Goal: Transaction & Acquisition: Purchase product/service

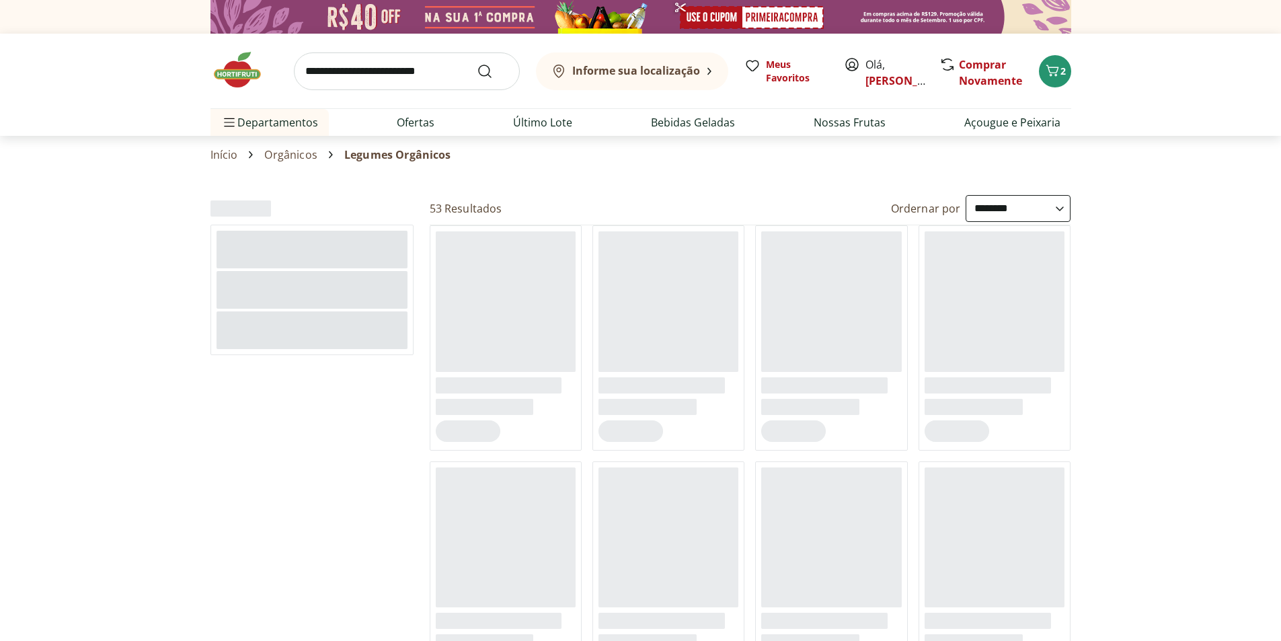
select select "**********"
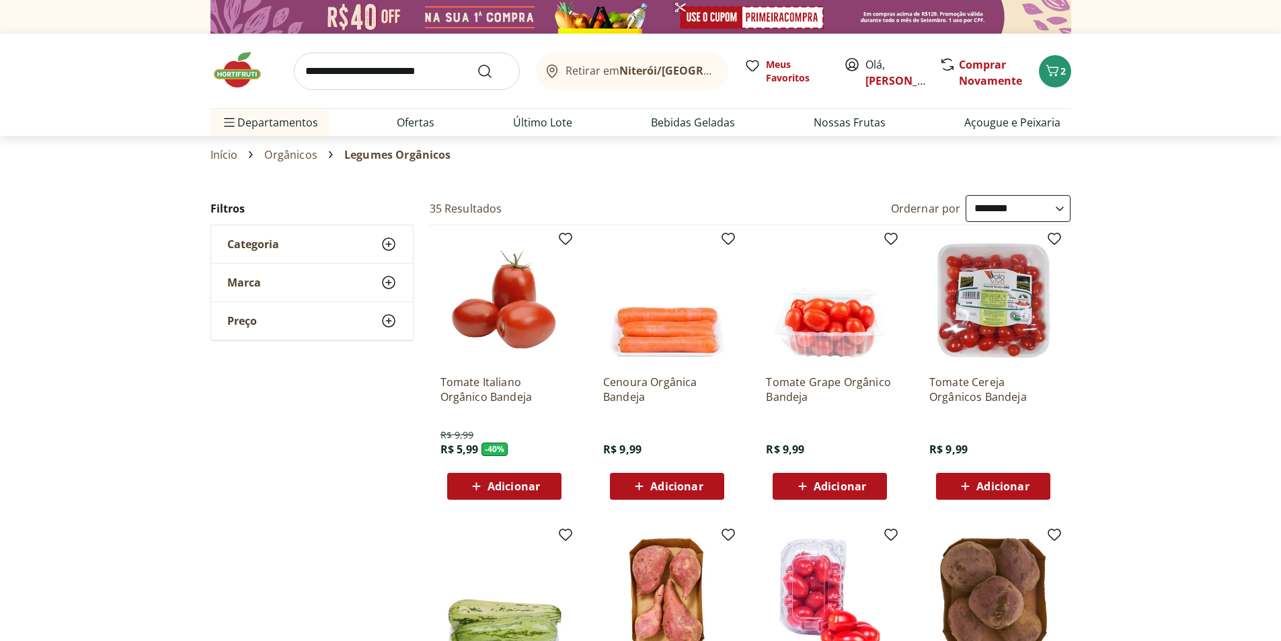
click at [658, 486] on span "Adicionar" at bounding box center [676, 486] width 52 height 11
click at [634, 483] on icon at bounding box center [639, 486] width 17 height 16
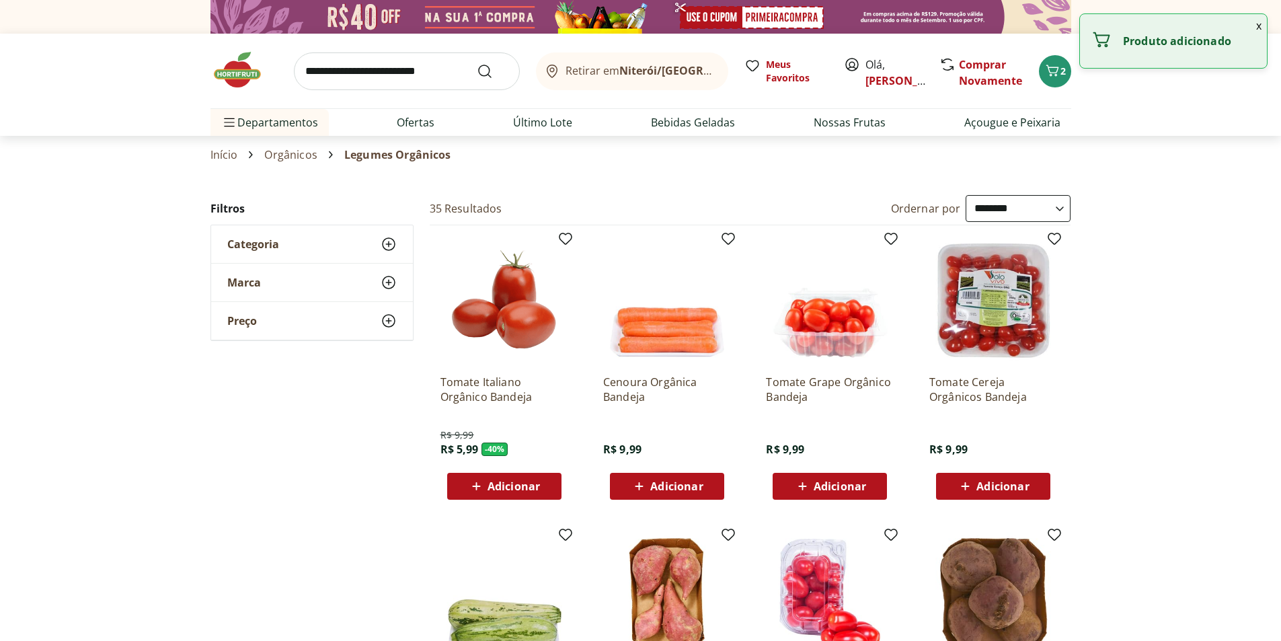
click at [706, 484] on div "Adicionar" at bounding box center [667, 486] width 93 height 24
click at [703, 485] on icon at bounding box center [704, 486] width 17 height 16
type input "*"
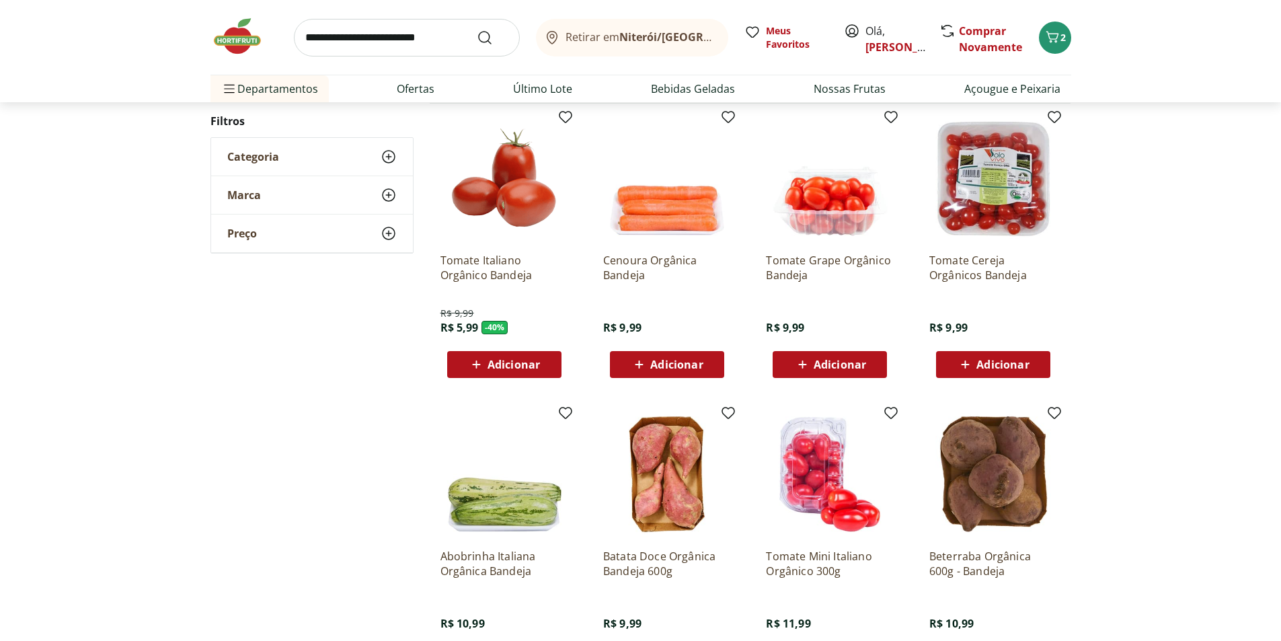
scroll to position [336, 0]
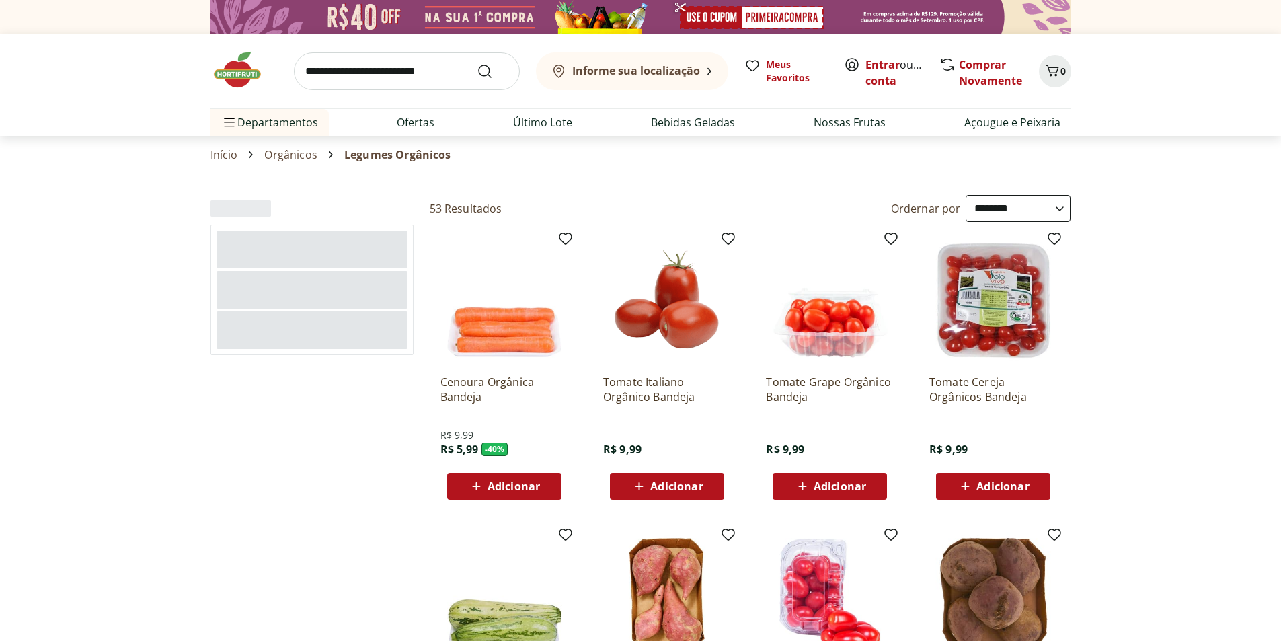
select select "**********"
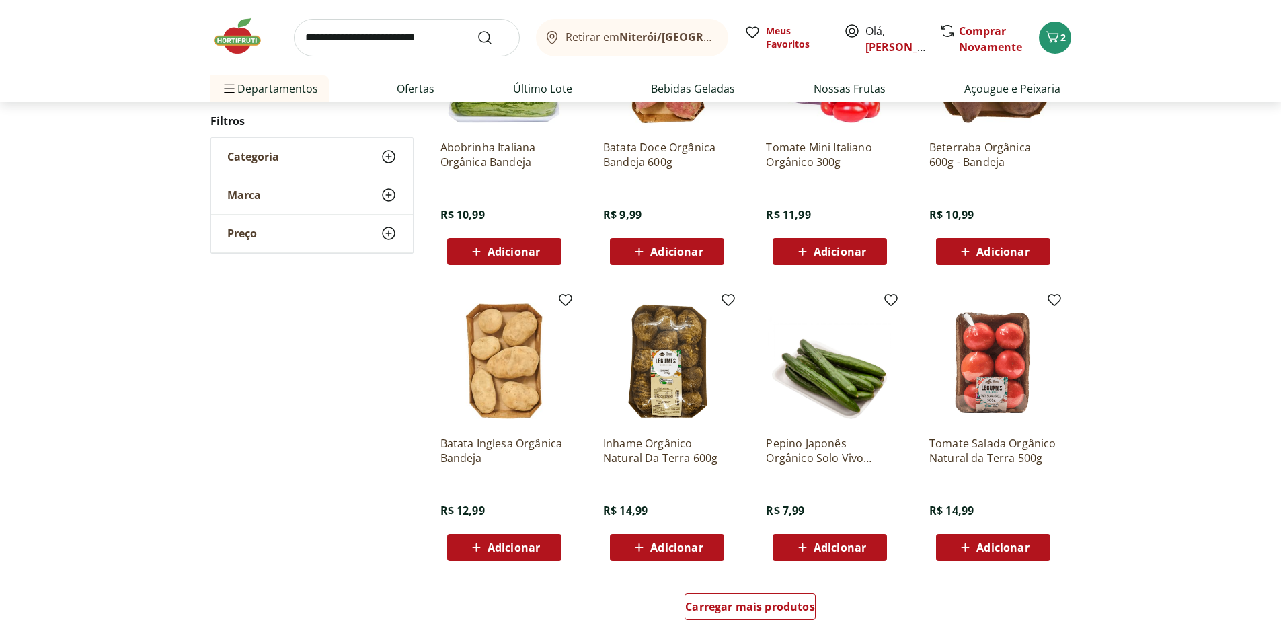
scroll to position [538, 0]
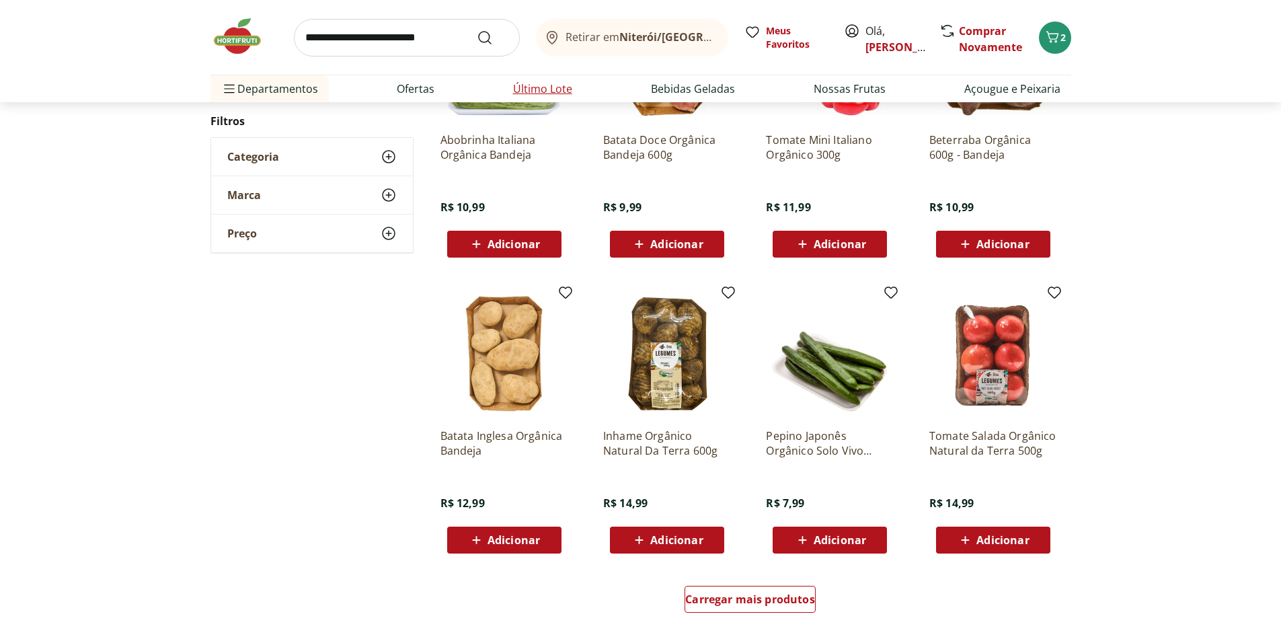
click at [543, 91] on link "Último Lote" at bounding box center [542, 89] width 59 height 16
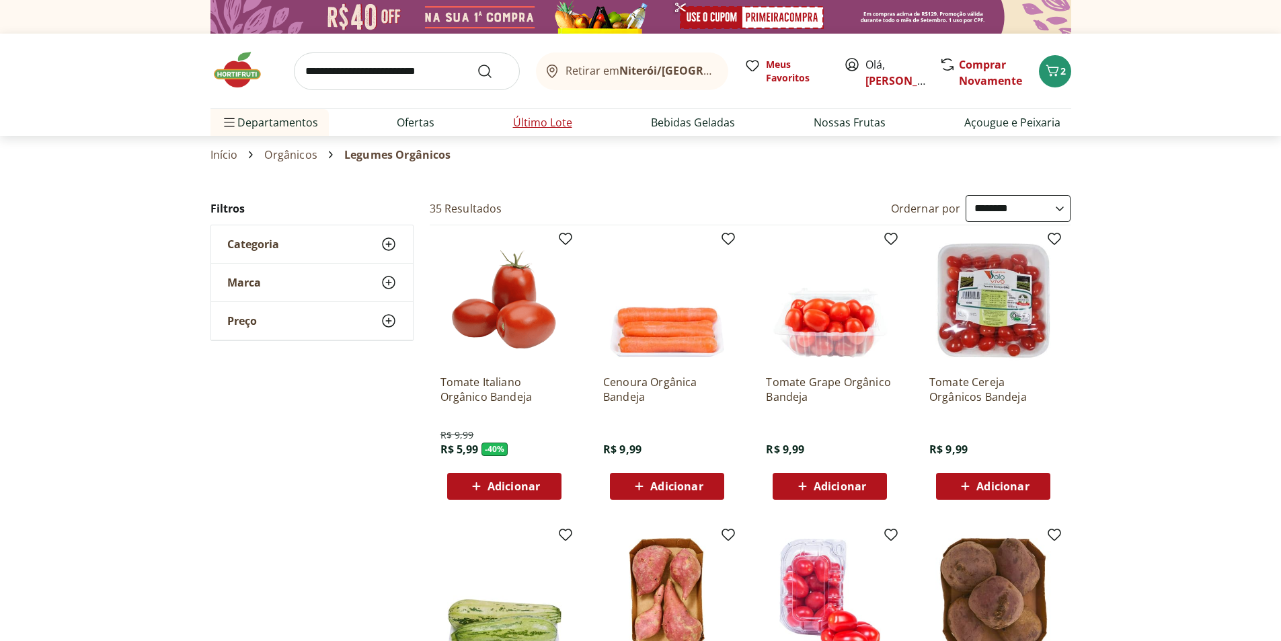
select select "**********"
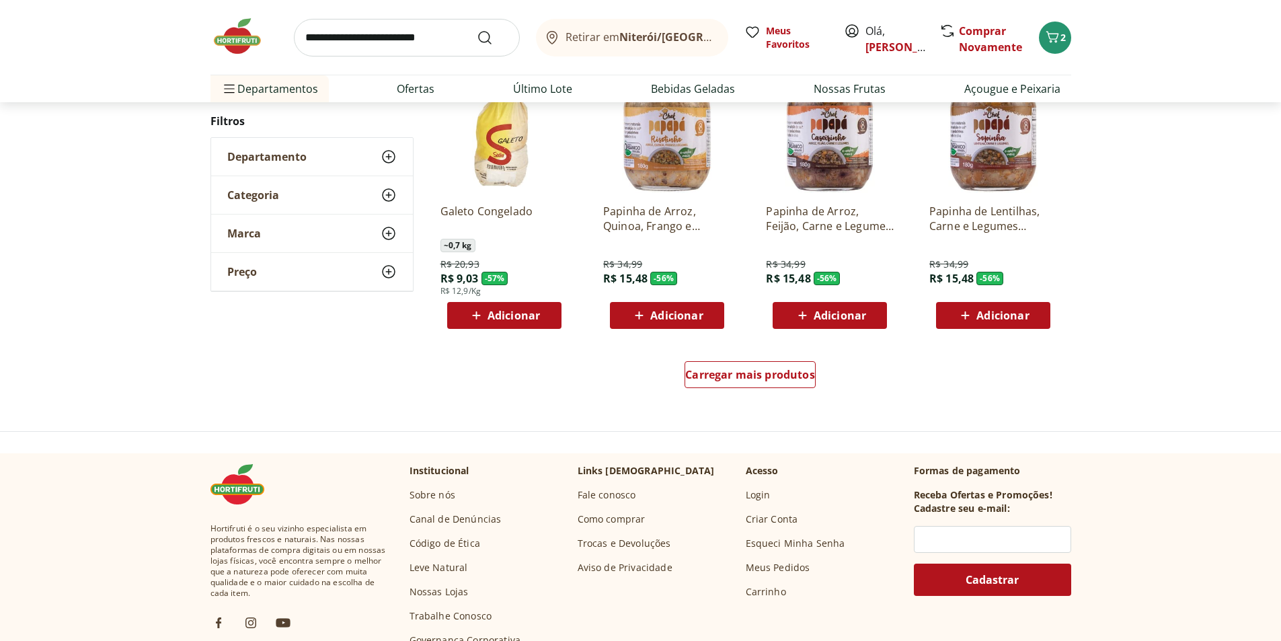
scroll to position [757, 0]
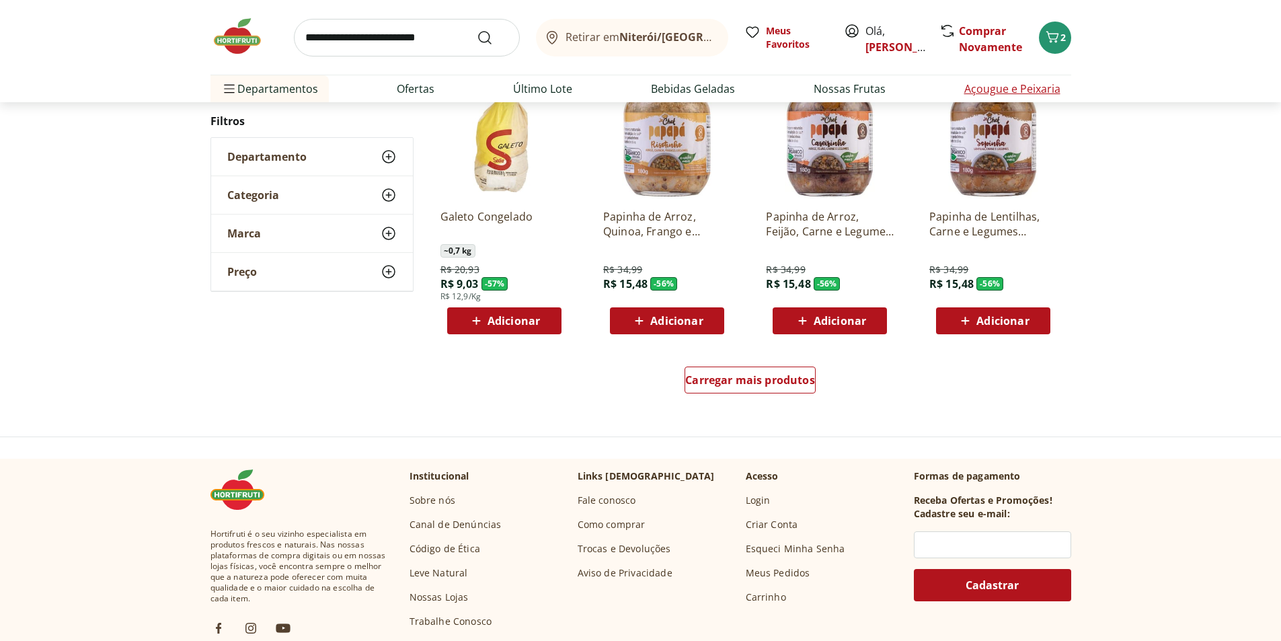
click at [1000, 92] on link "Açougue e Peixaria" at bounding box center [1013, 89] width 96 height 16
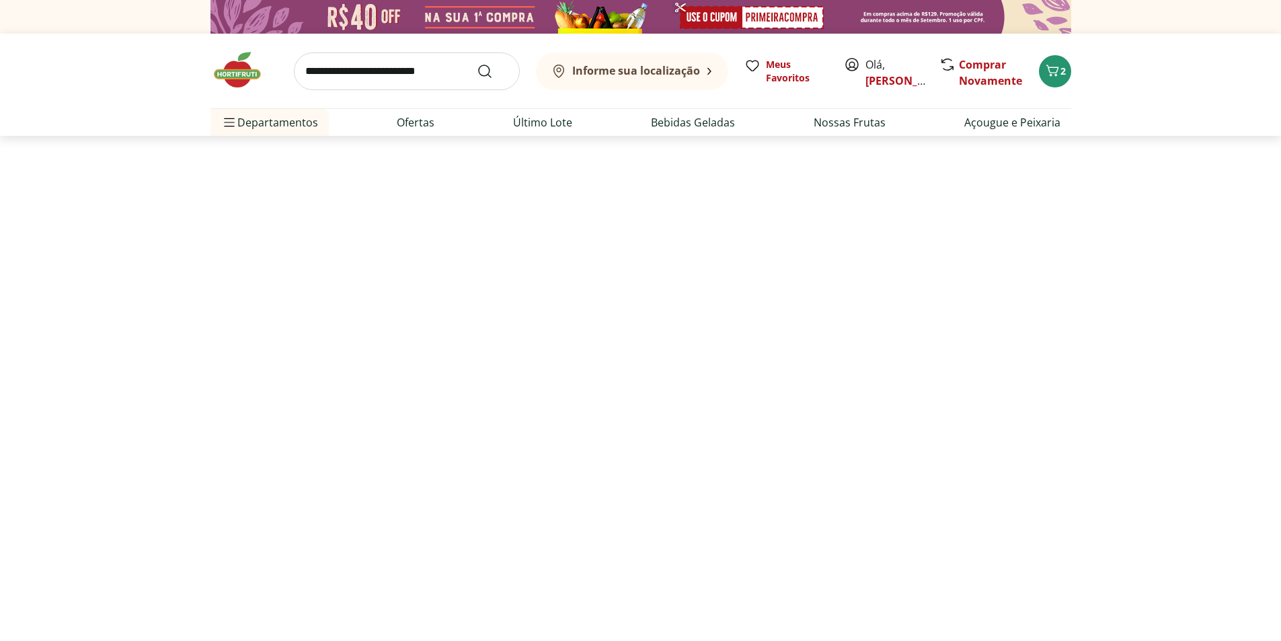
select select "**********"
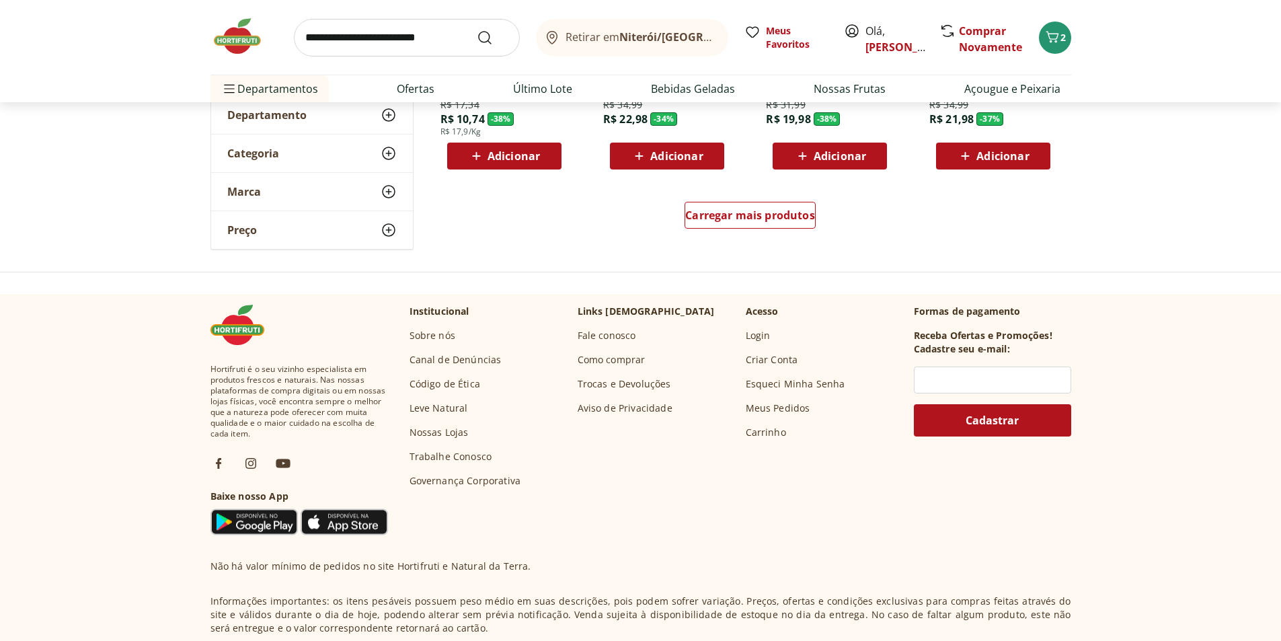
scroll to position [1009, 0]
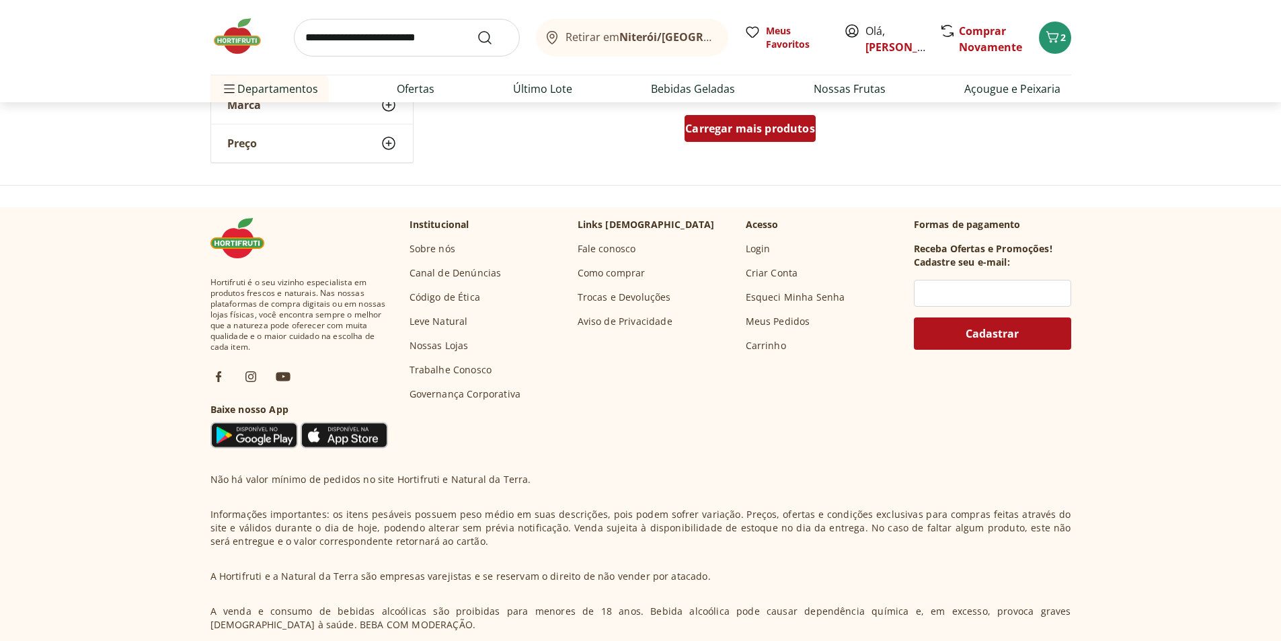
click at [796, 128] on span "Carregar mais produtos" at bounding box center [750, 128] width 130 height 11
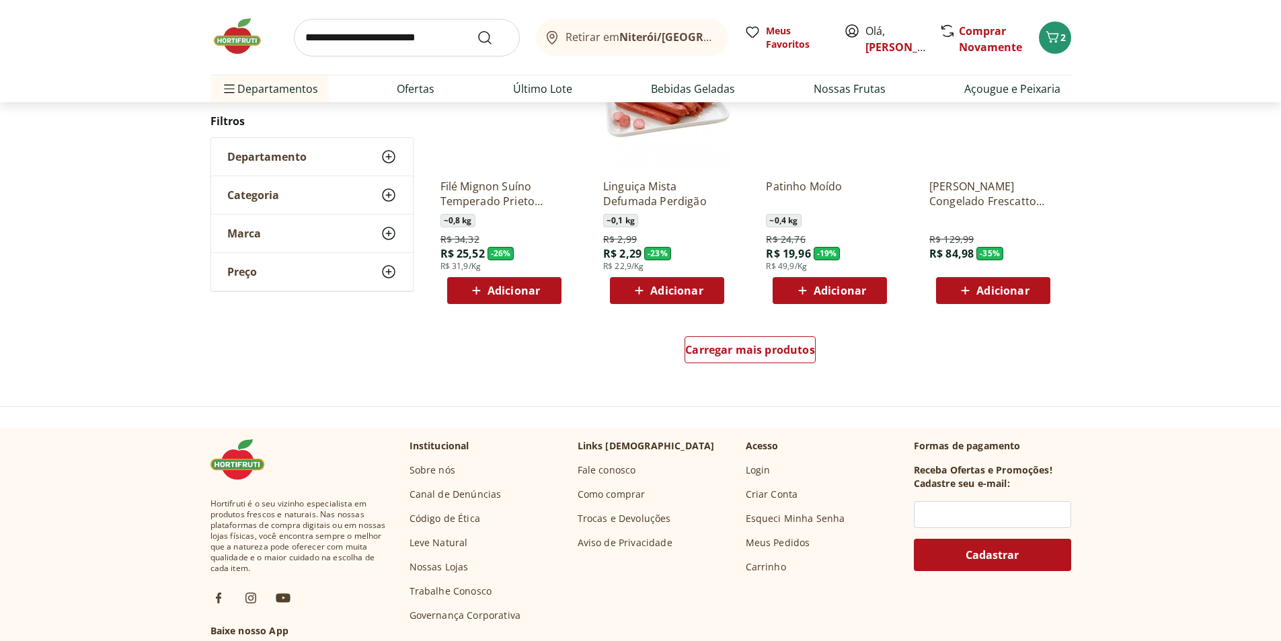
scroll to position [874, 0]
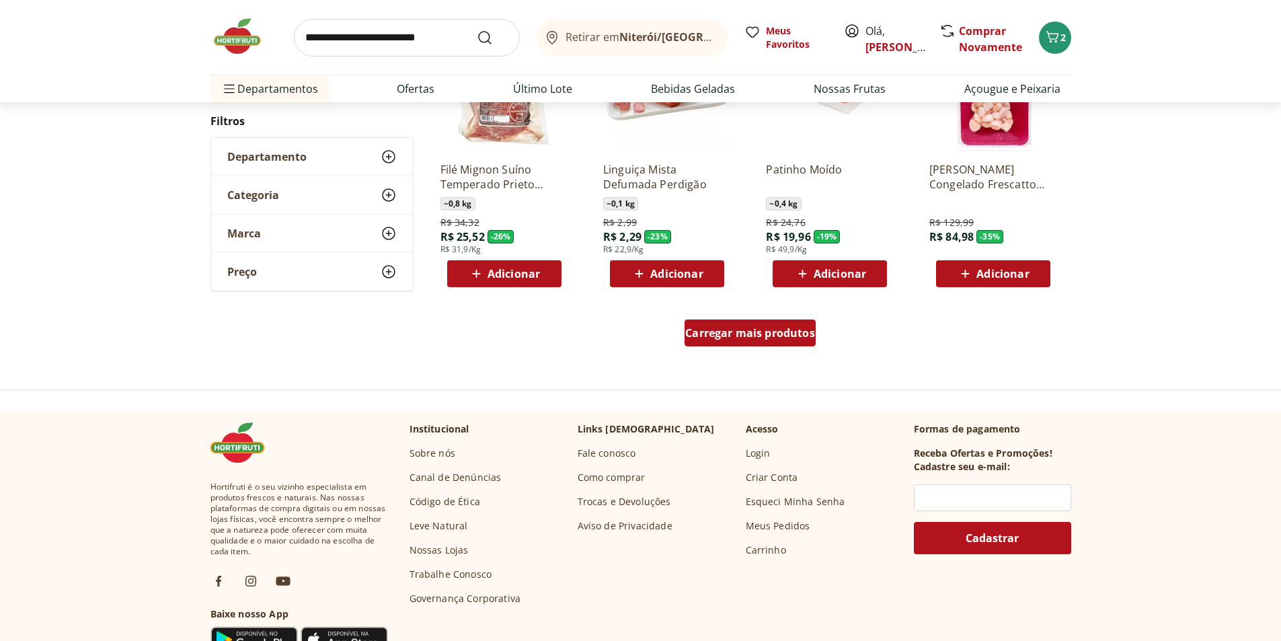
click at [790, 328] on span "Carregar mais produtos" at bounding box center [750, 333] width 130 height 11
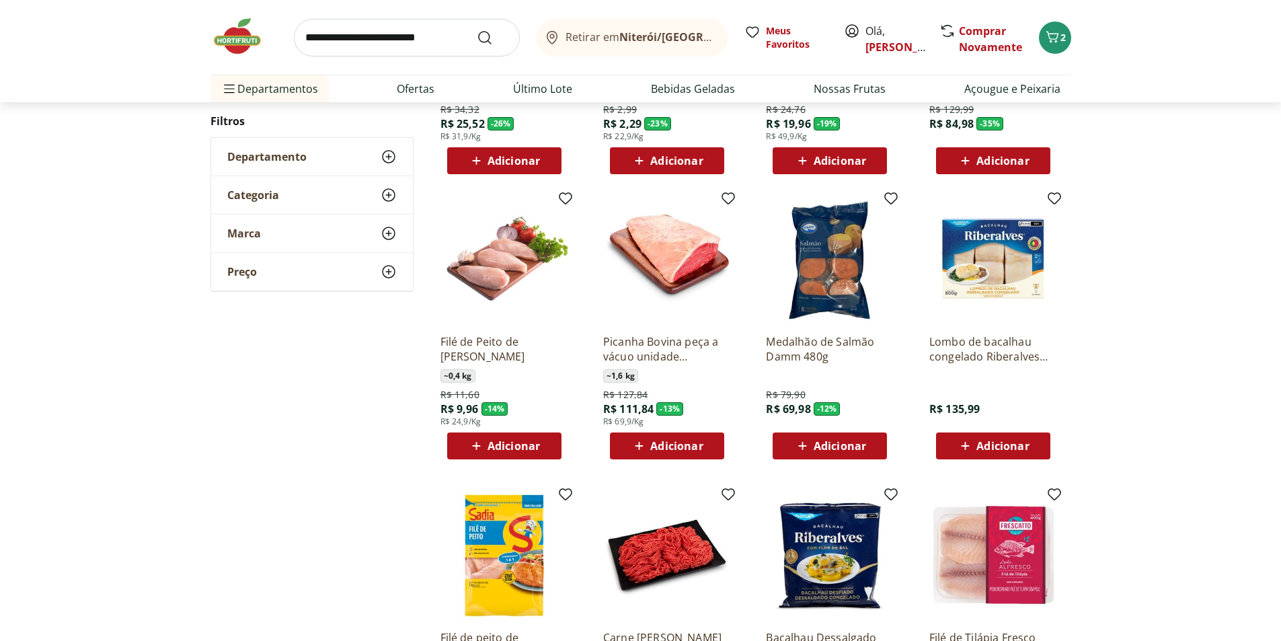
scroll to position [1009, 0]
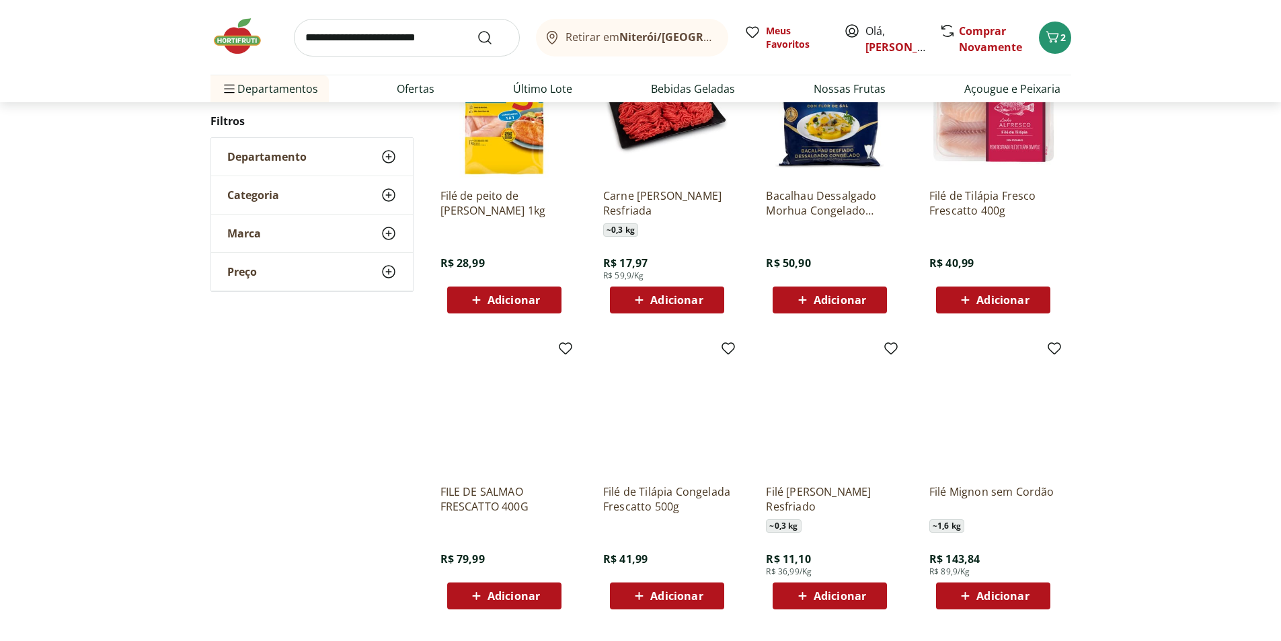
scroll to position [424, 0]
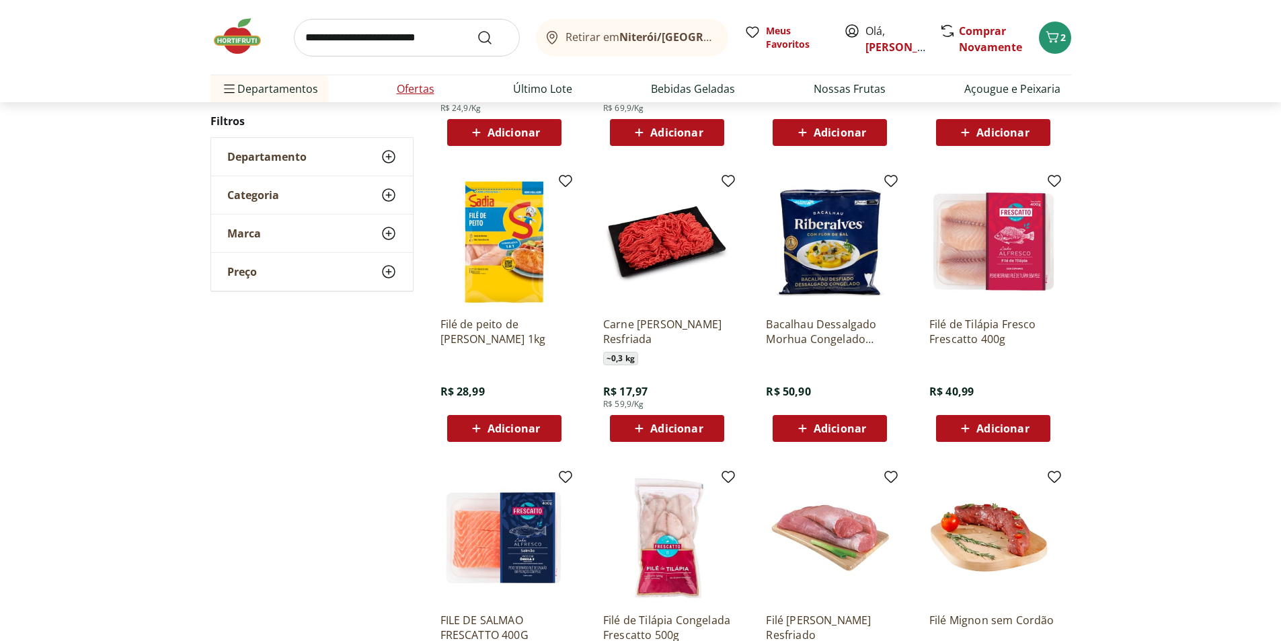
click at [410, 91] on link "Ofertas" at bounding box center [416, 89] width 38 height 16
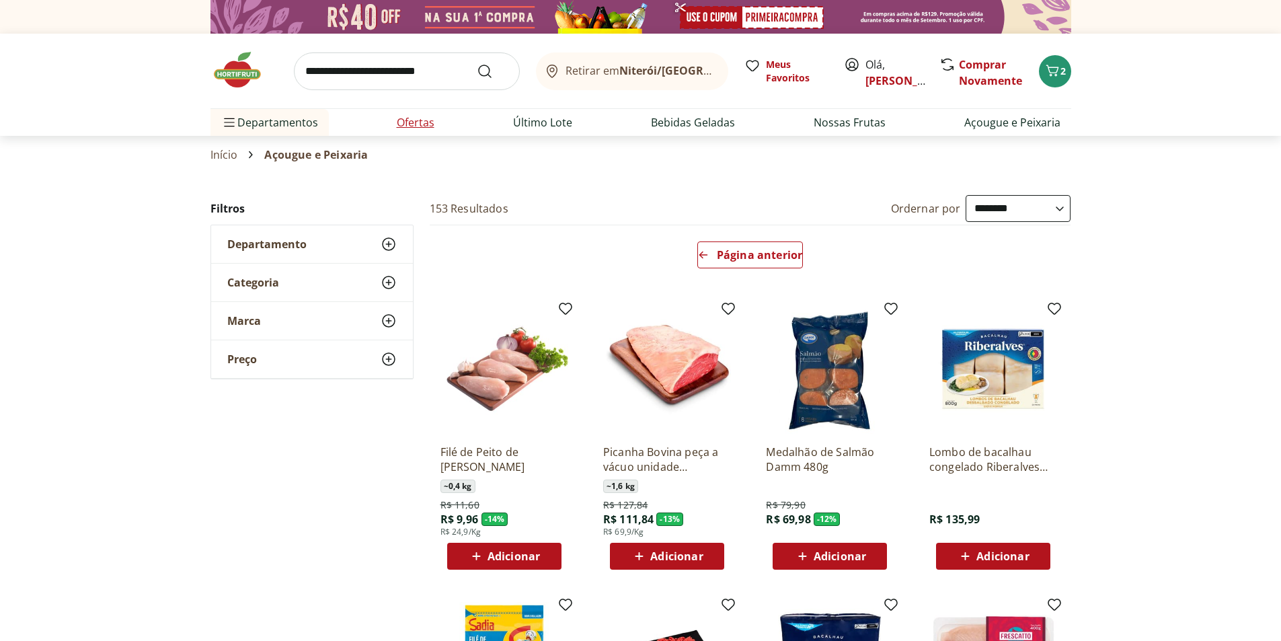
select select "**********"
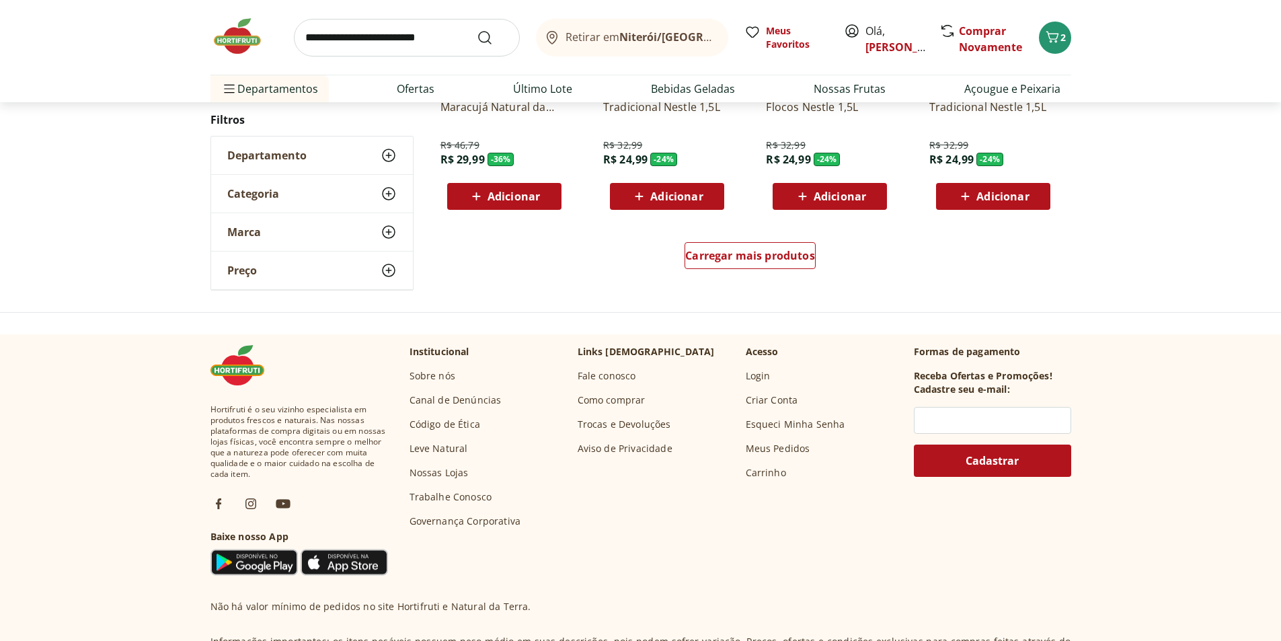
scroll to position [874, 0]
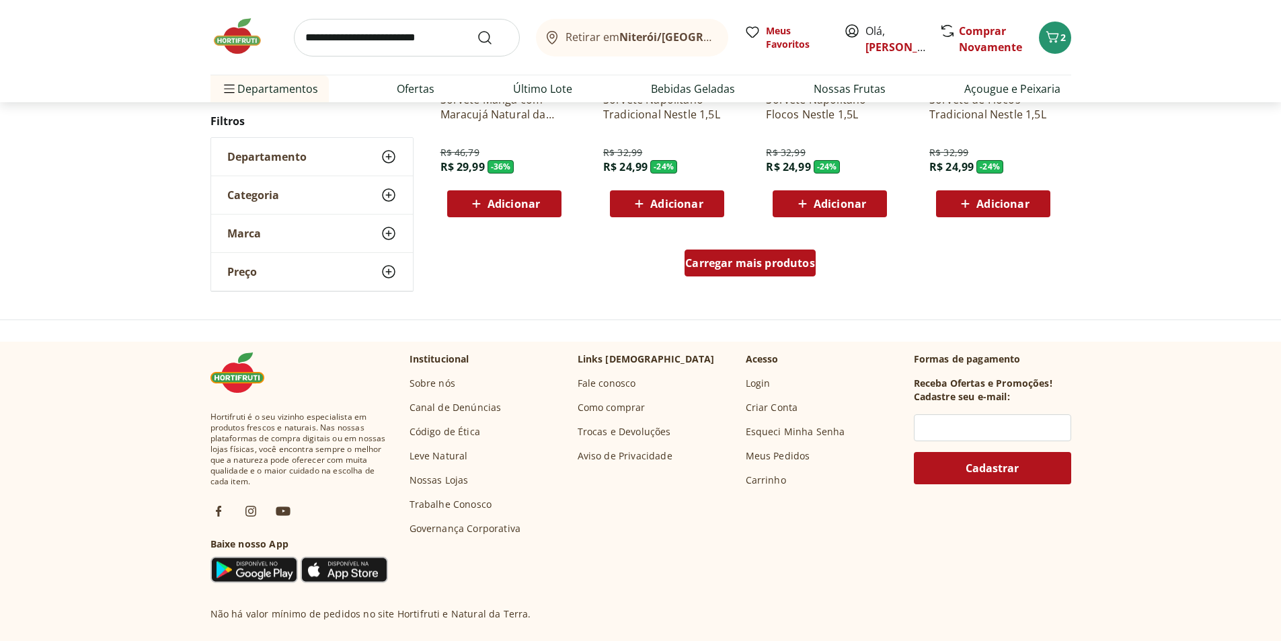
click at [758, 262] on span "Carregar mais produtos" at bounding box center [750, 263] width 130 height 11
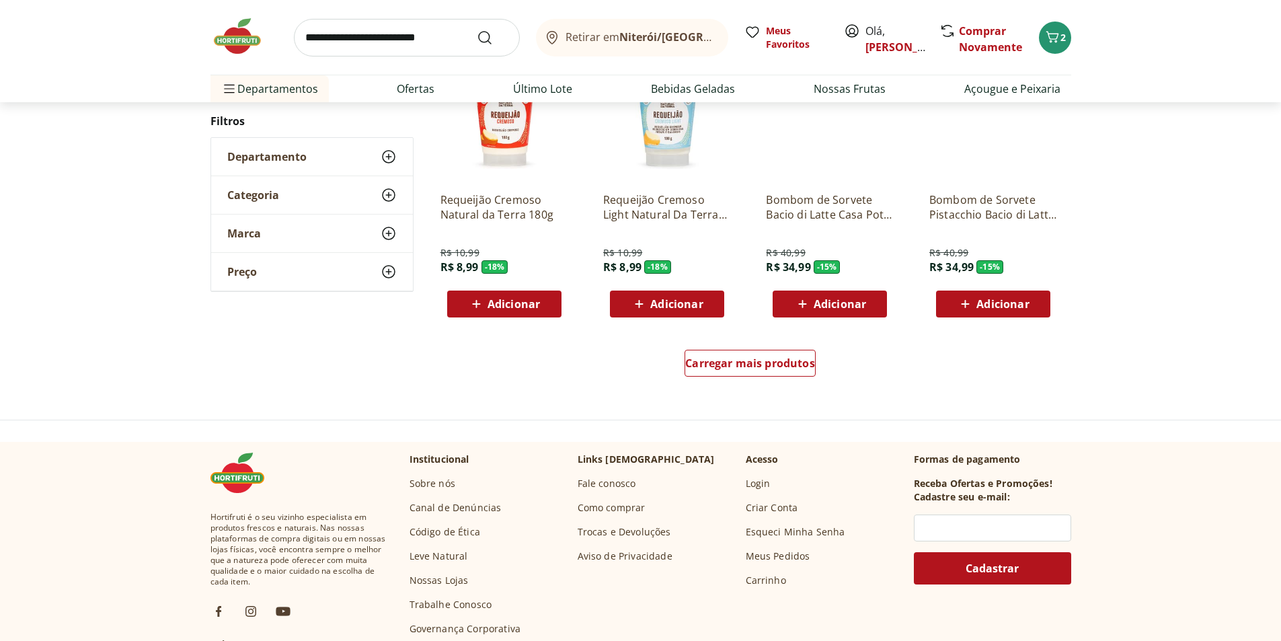
scroll to position [874, 0]
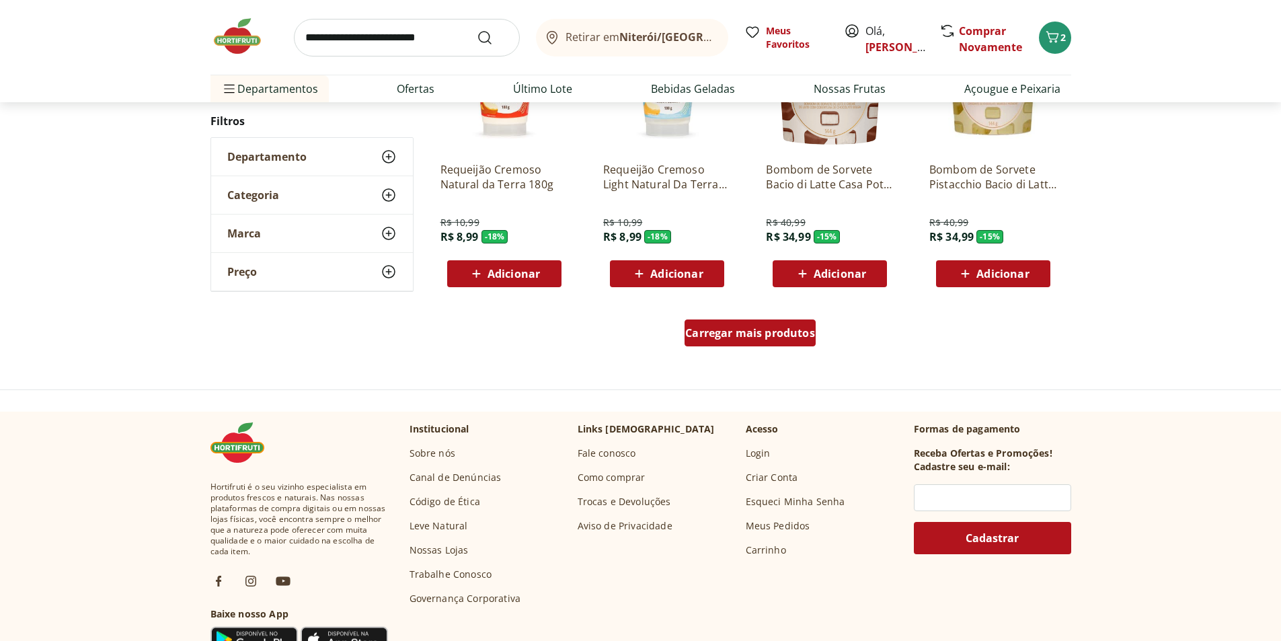
click at [762, 338] on span "Carregar mais produtos" at bounding box center [750, 333] width 130 height 11
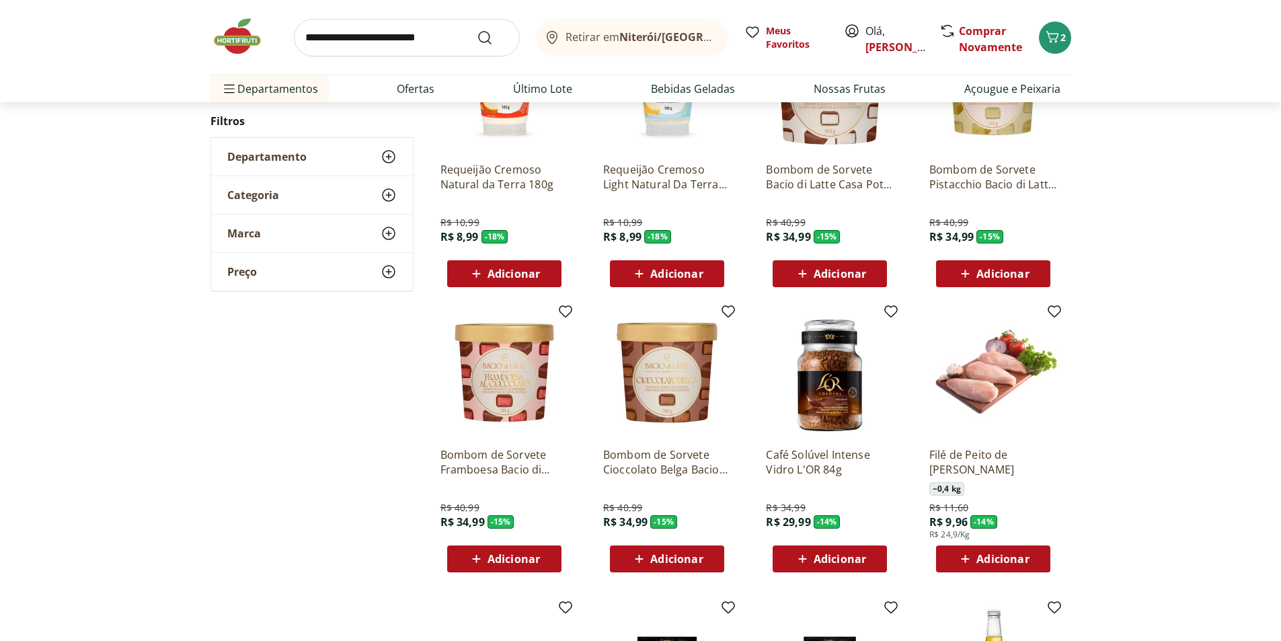
click at [1010, 554] on span "Adicionar" at bounding box center [1003, 559] width 52 height 11
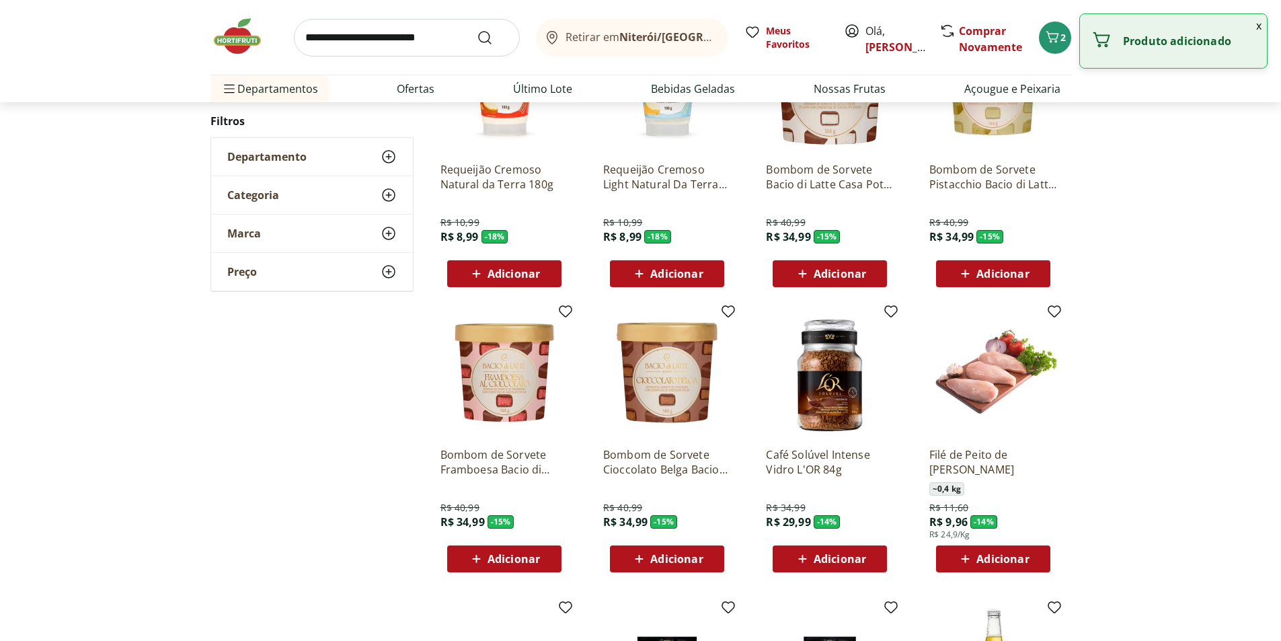
click at [1035, 559] on div "Adicionar" at bounding box center [993, 559] width 93 height 24
click at [1035, 559] on icon at bounding box center [1030, 558] width 17 height 16
type input "*"
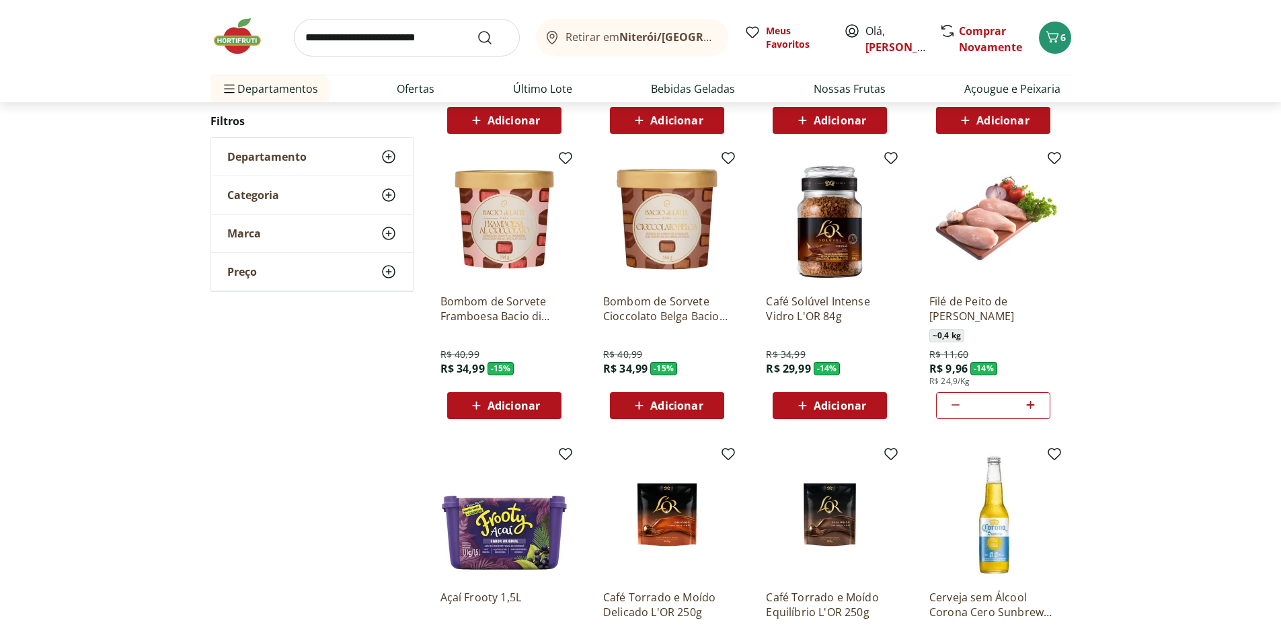
scroll to position [1076, 0]
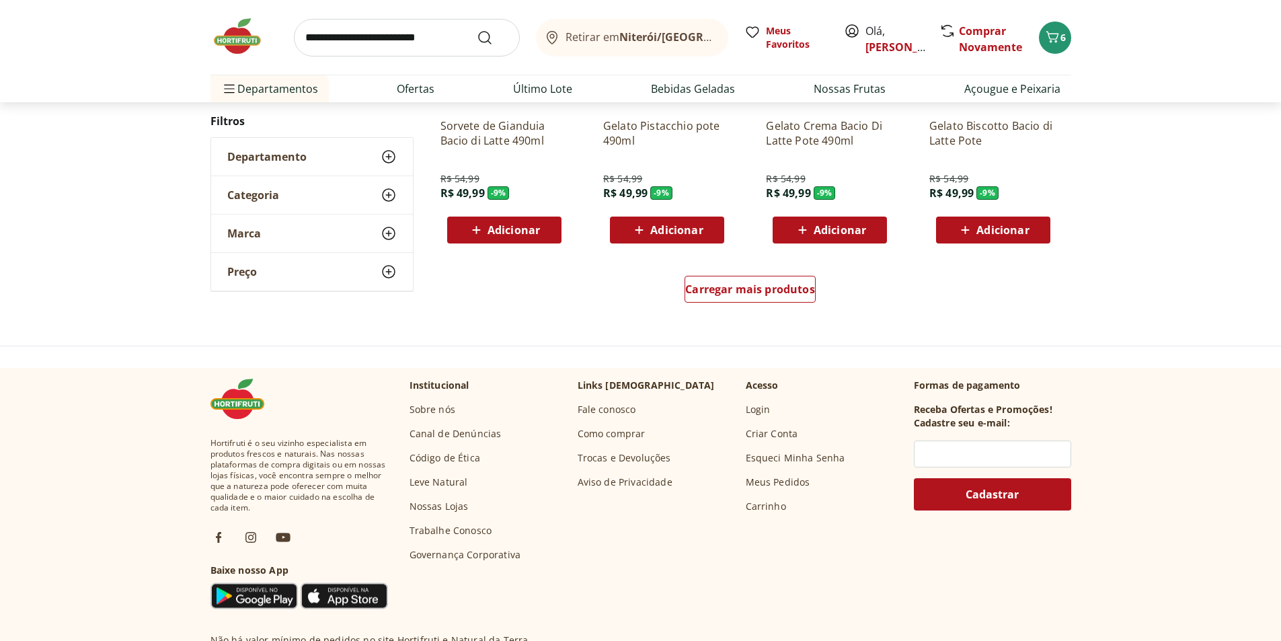
scroll to position [939, 0]
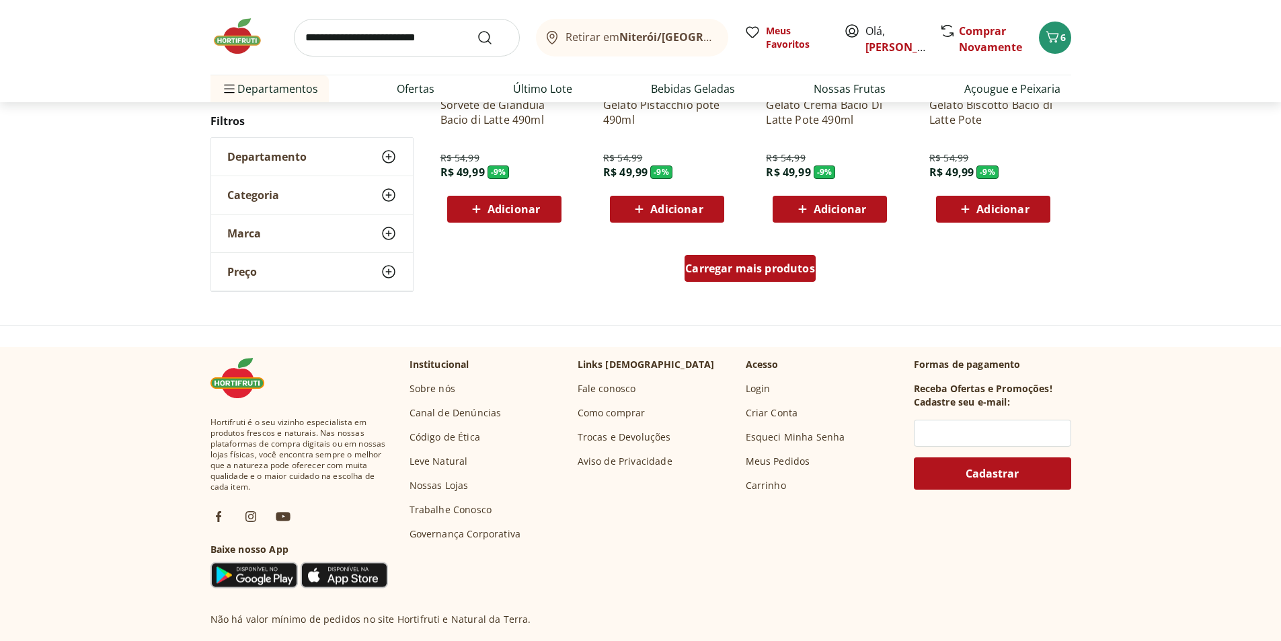
click at [734, 268] on span "Carregar mais produtos" at bounding box center [750, 268] width 130 height 11
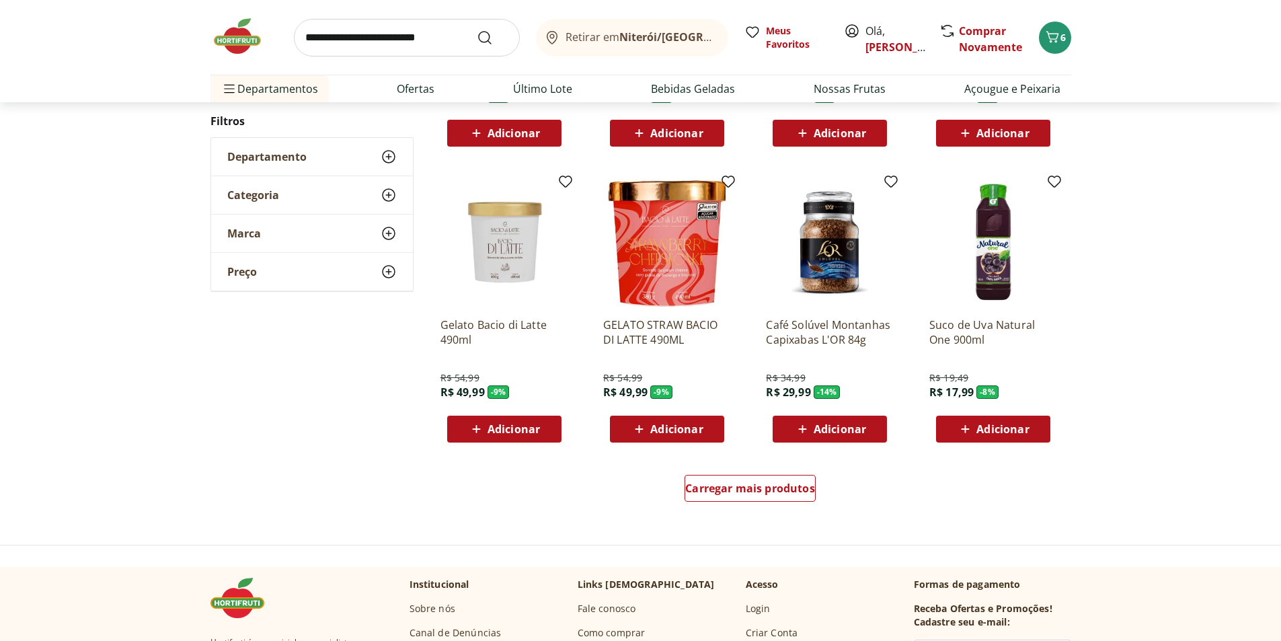
scroll to position [869, 0]
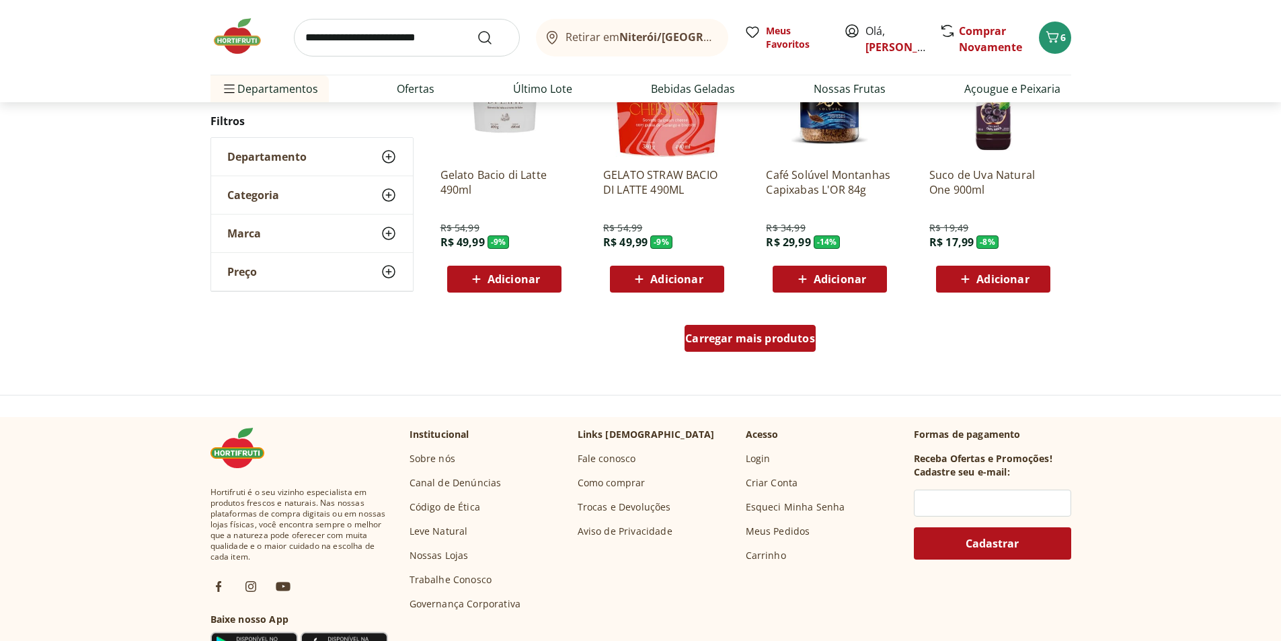
click at [766, 351] on div "Carregar mais produtos" at bounding box center [750, 338] width 131 height 27
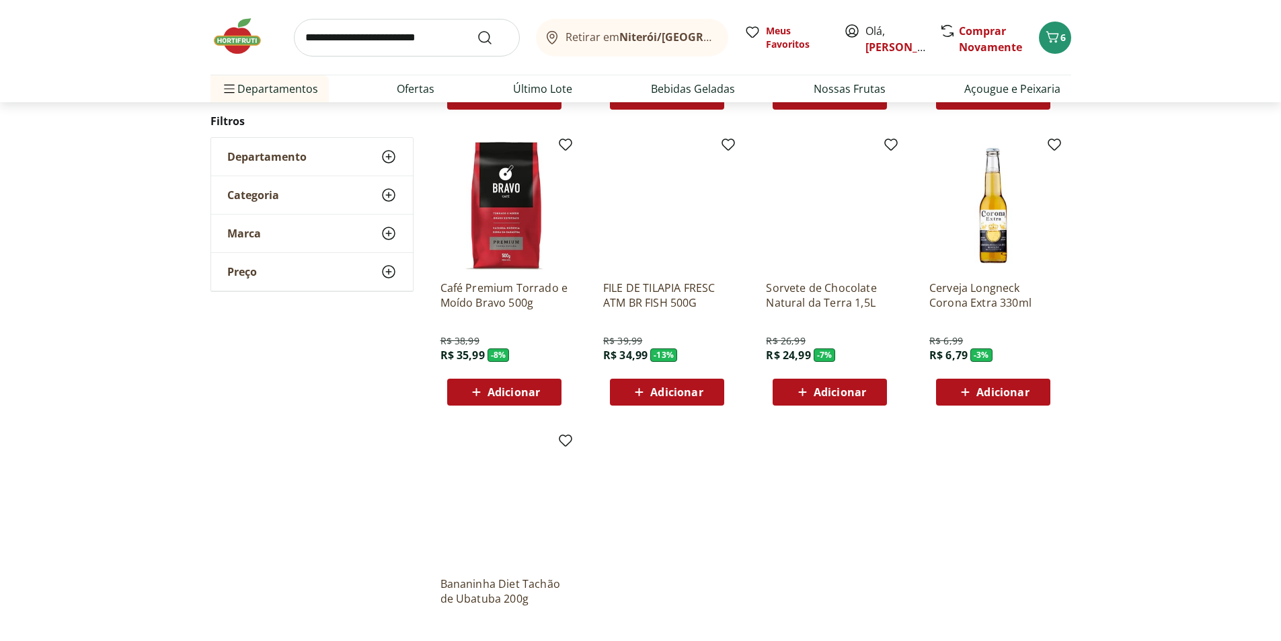
scroll to position [538, 0]
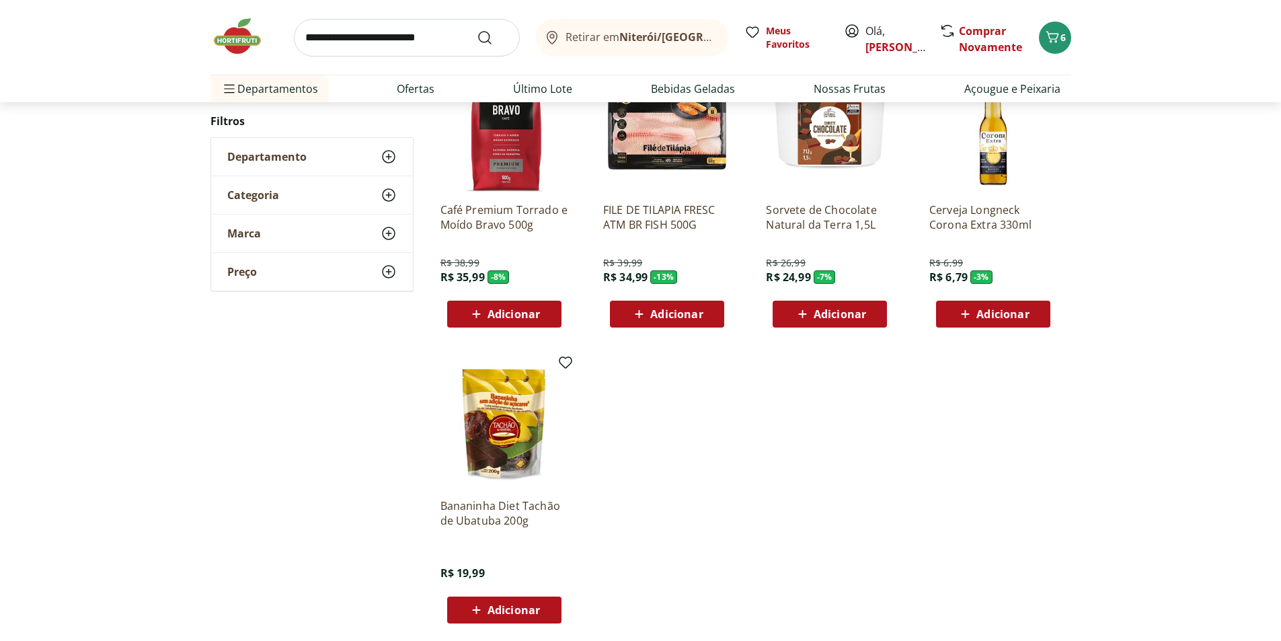
click at [508, 428] on img at bounding box center [505, 424] width 128 height 128
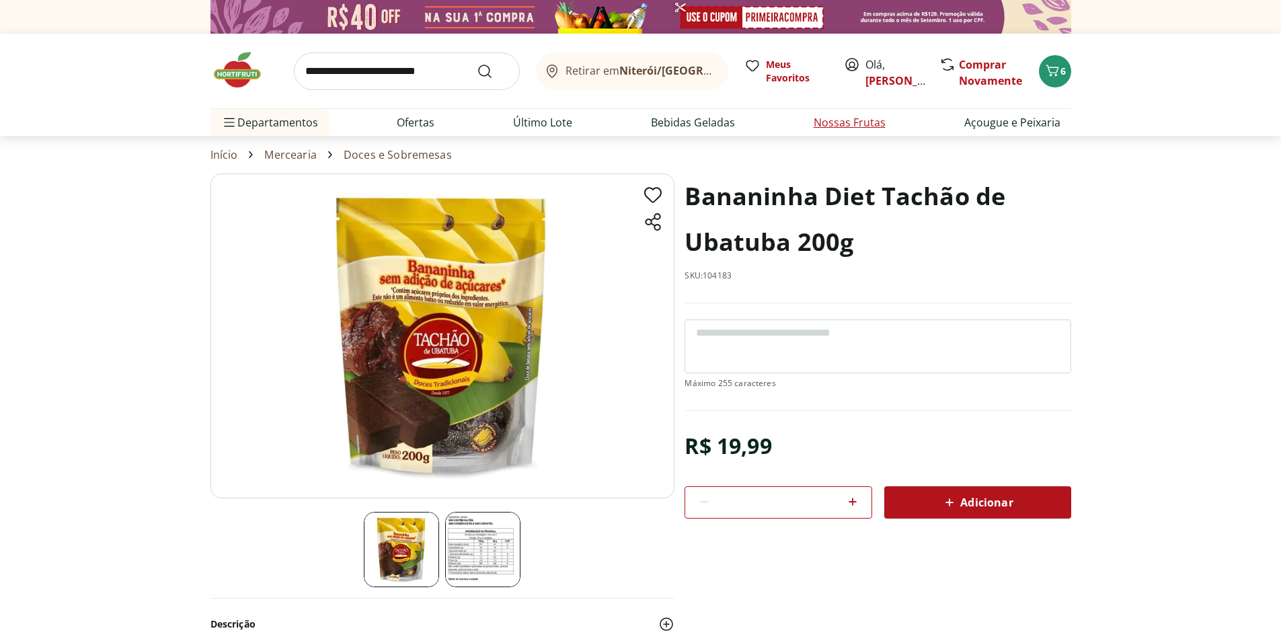
click at [841, 122] on link "Nossas Frutas" at bounding box center [850, 122] width 72 height 16
select select "**********"
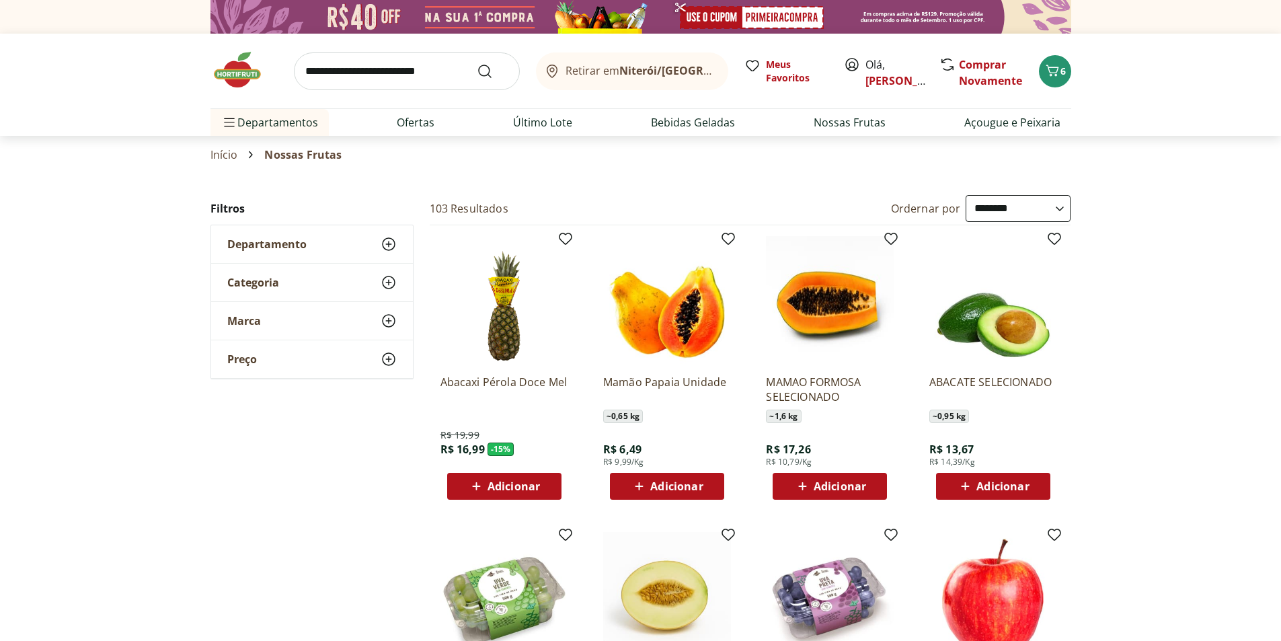
click at [689, 487] on span "Adicionar" at bounding box center [676, 486] width 52 height 11
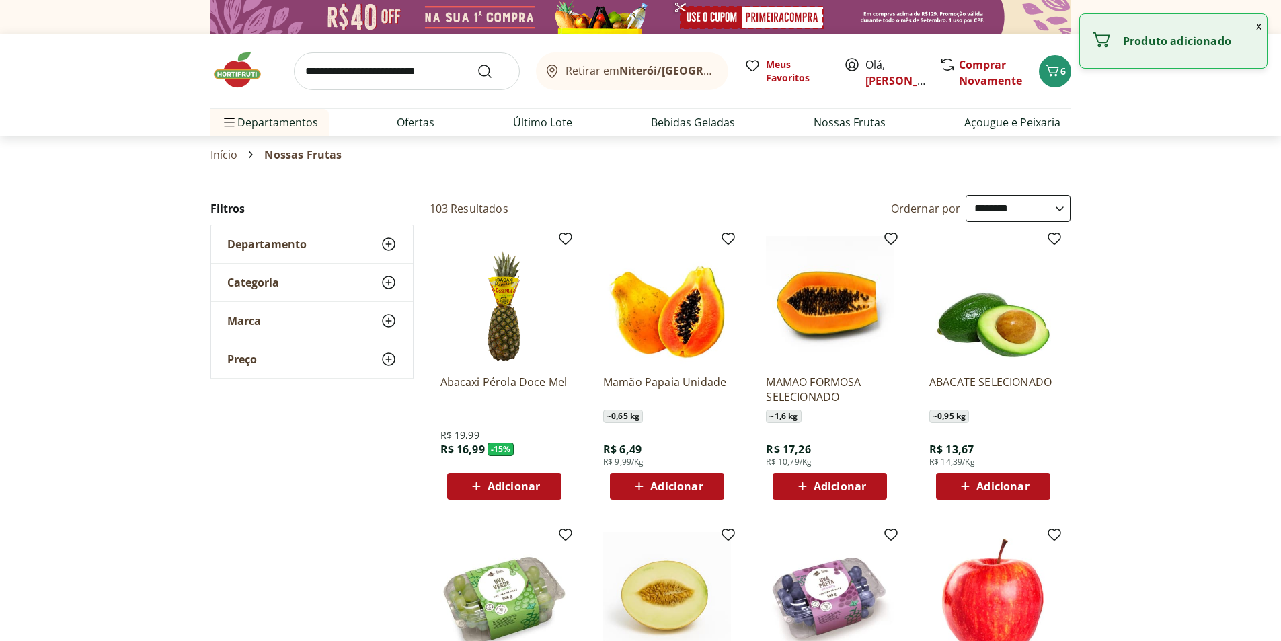
click at [706, 488] on div "Adicionar" at bounding box center [667, 486] width 93 height 24
click at [706, 488] on icon at bounding box center [704, 486] width 17 height 16
click at [706, 489] on icon at bounding box center [704, 486] width 17 height 16
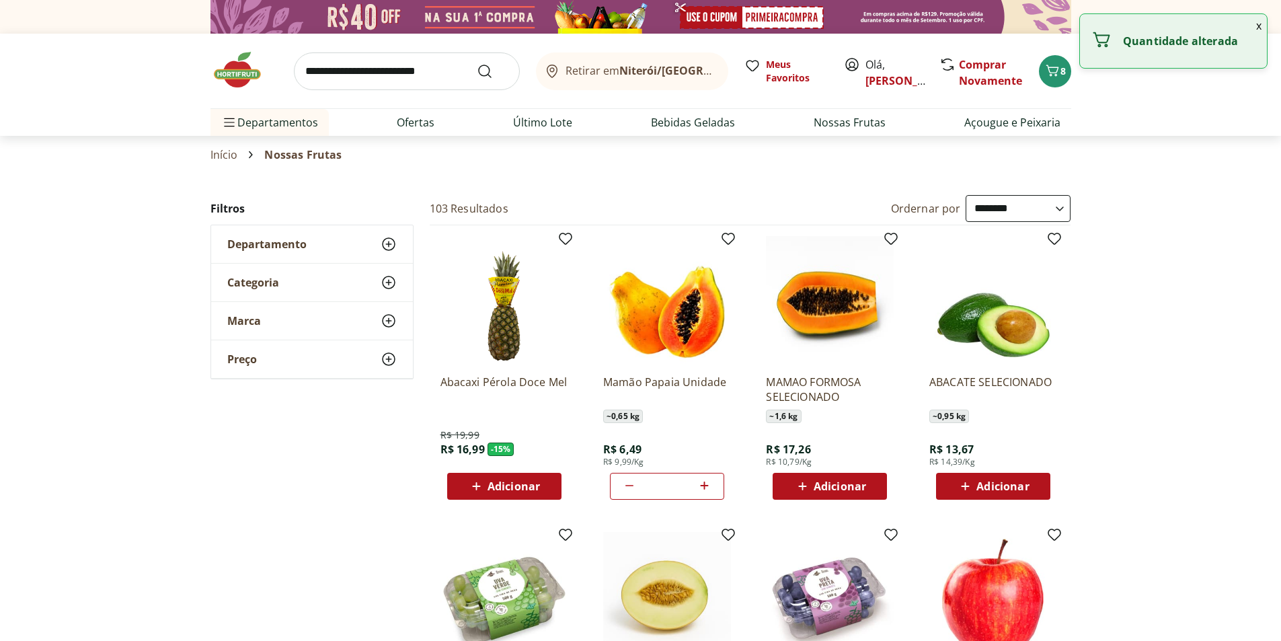
click at [708, 485] on icon at bounding box center [704, 486] width 17 height 16
click at [706, 485] on icon at bounding box center [704, 486] width 17 height 16
click at [706, 486] on icon at bounding box center [705, 486] width 8 height 8
type input "*"
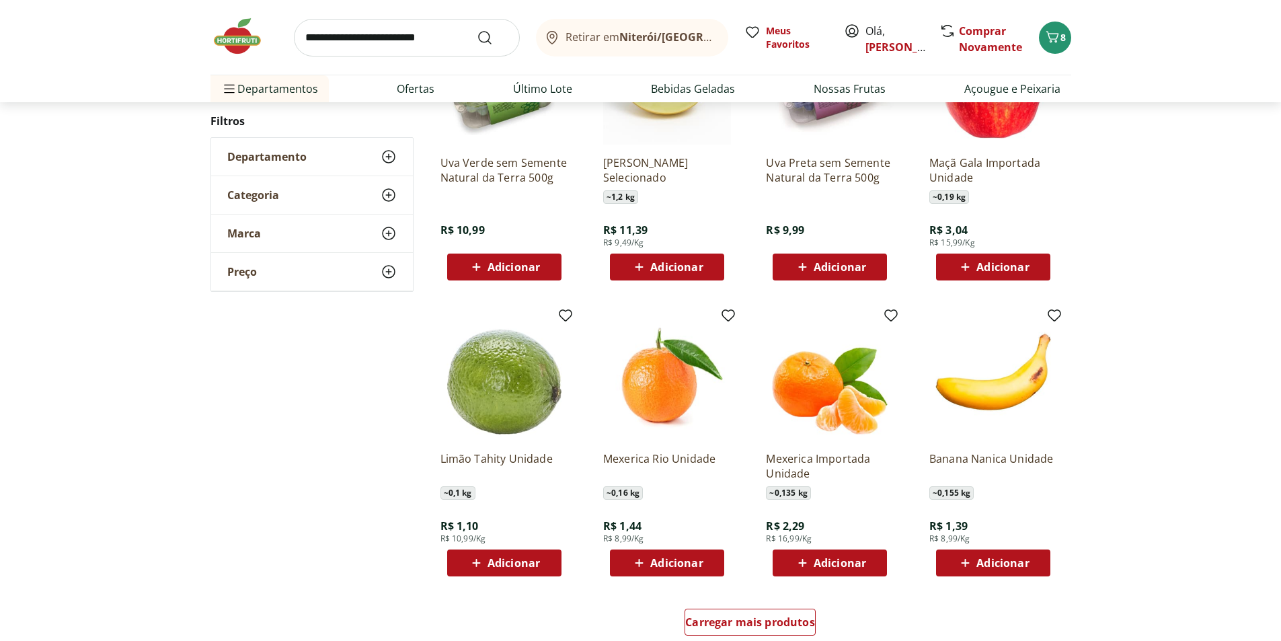
scroll to position [538, 0]
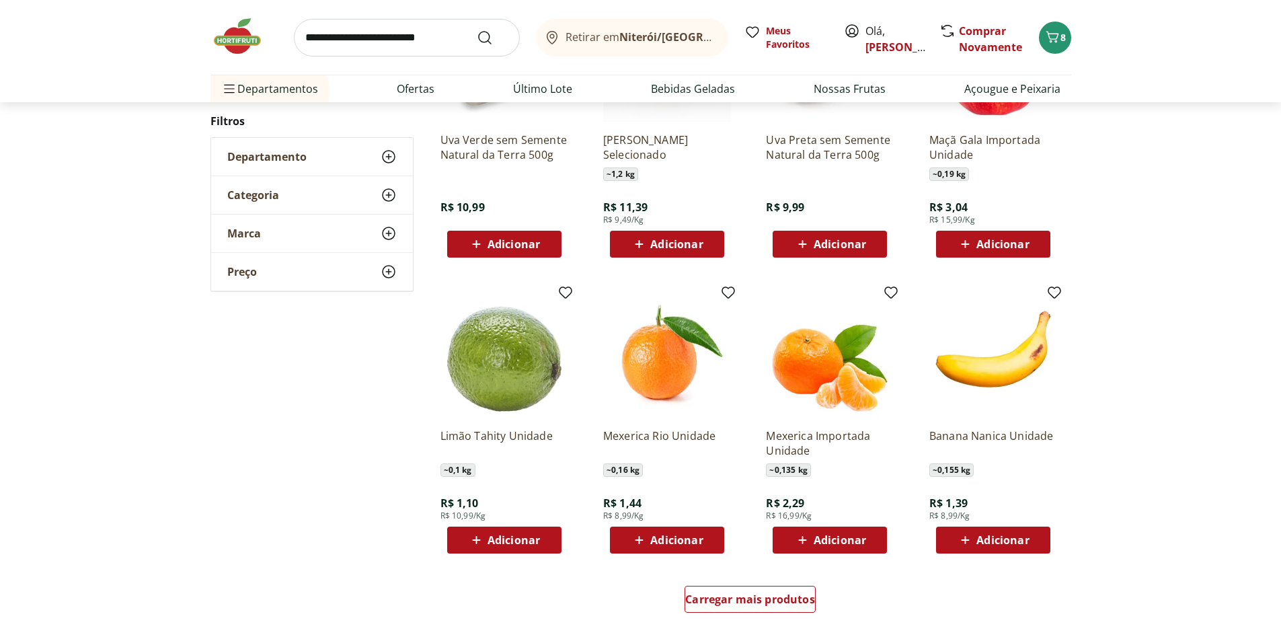
click at [527, 535] on span "Adicionar" at bounding box center [514, 540] width 52 height 11
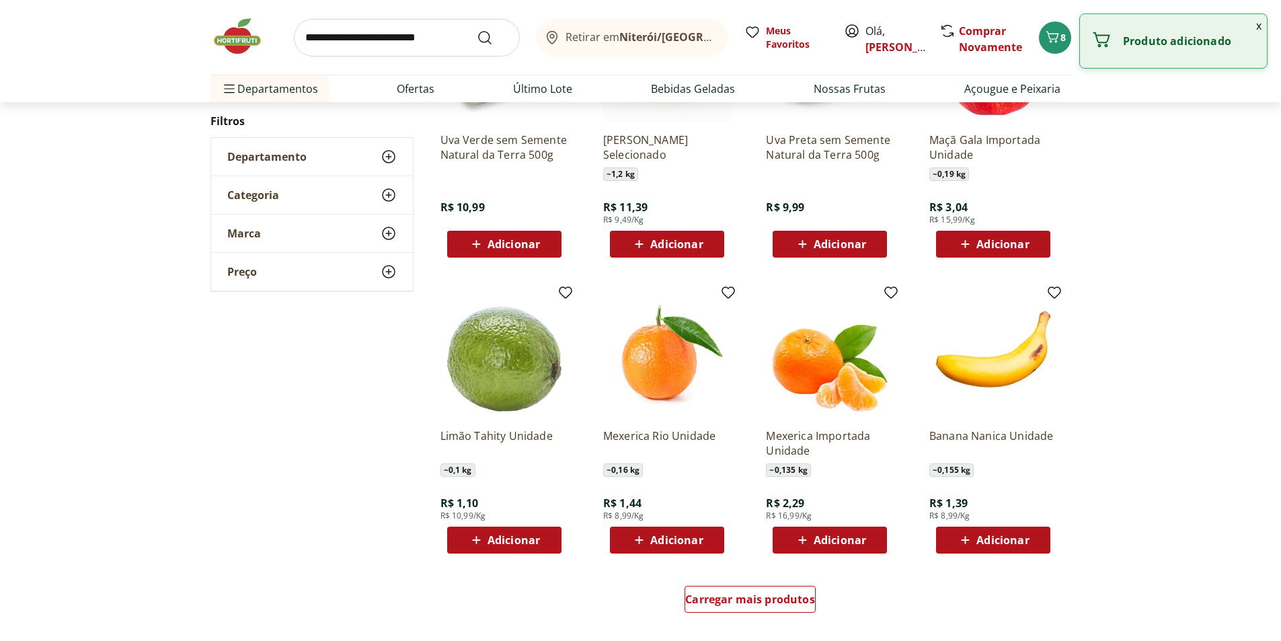
click at [543, 541] on div "Adicionar" at bounding box center [504, 540] width 93 height 24
click at [544, 543] on icon at bounding box center [541, 539] width 17 height 16
type input "*"
click at [544, 543] on icon at bounding box center [541, 539] width 17 height 16
click at [545, 543] on icon at bounding box center [541, 539] width 17 height 16
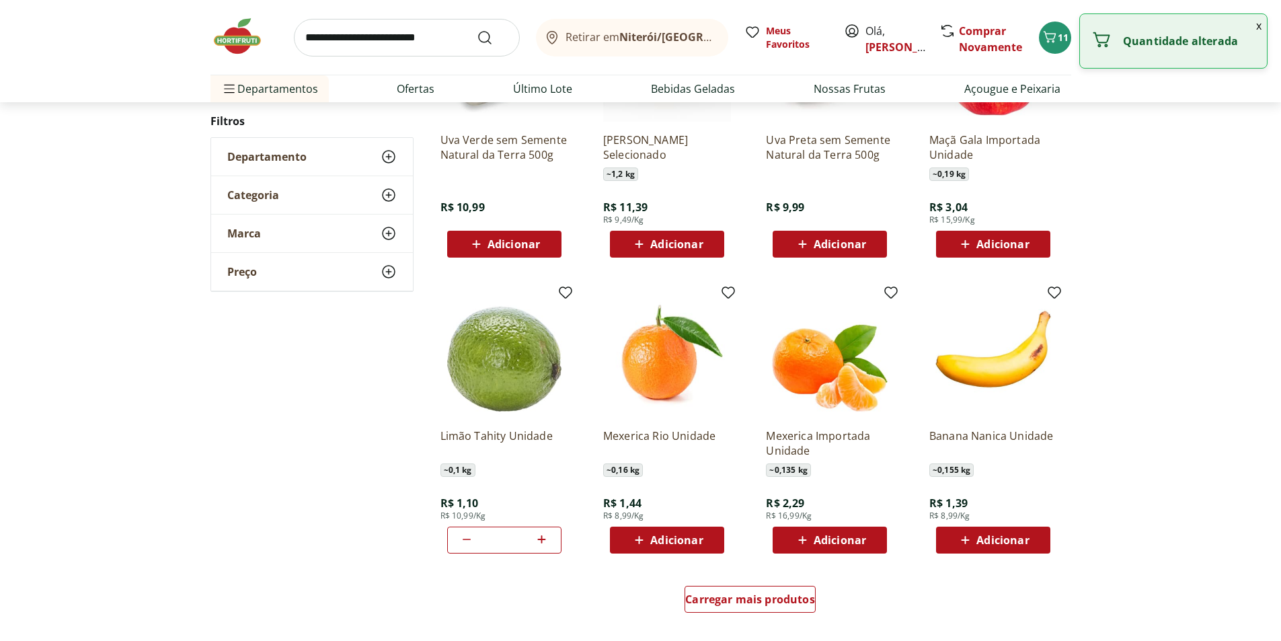
click at [545, 543] on icon at bounding box center [541, 539] width 17 height 16
type input "*"
click at [1166, 519] on div "**********" at bounding box center [640, 145] width 1281 height 977
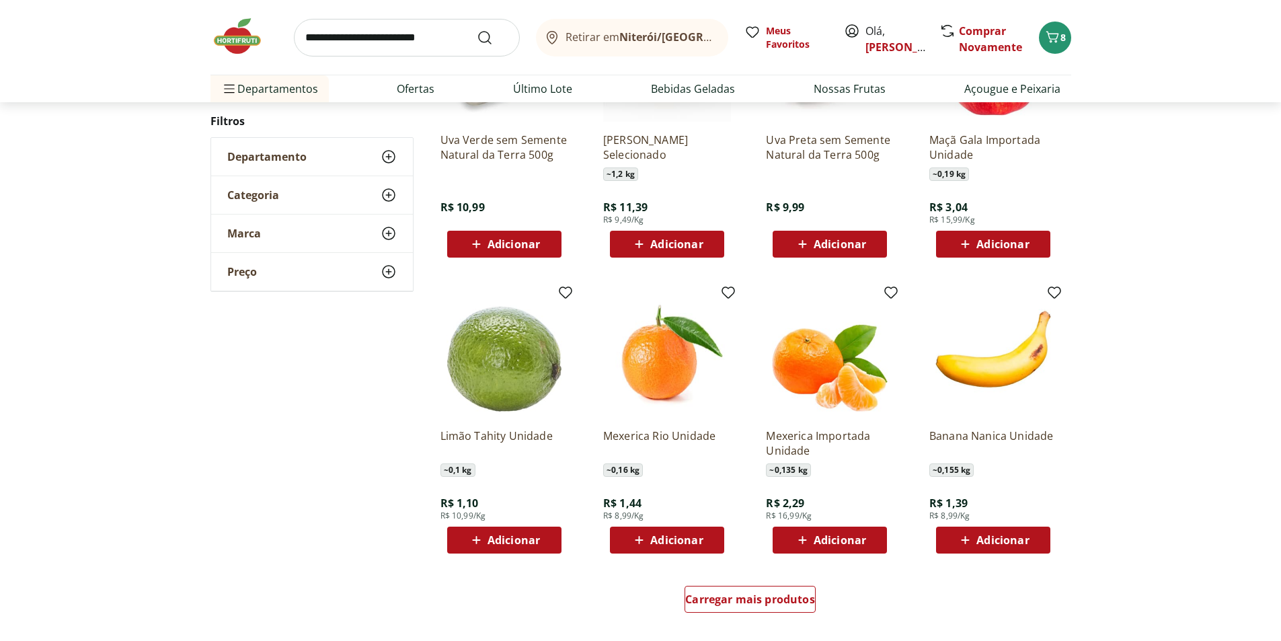
click at [502, 556] on div "Limão Tahity Unidade ~ 0,1 kg R$ 1,10 R$ 10,99/Kg Adicionar" at bounding box center [504, 421] width 149 height 285
click at [506, 545] on span "Adicionar" at bounding box center [514, 540] width 52 height 11
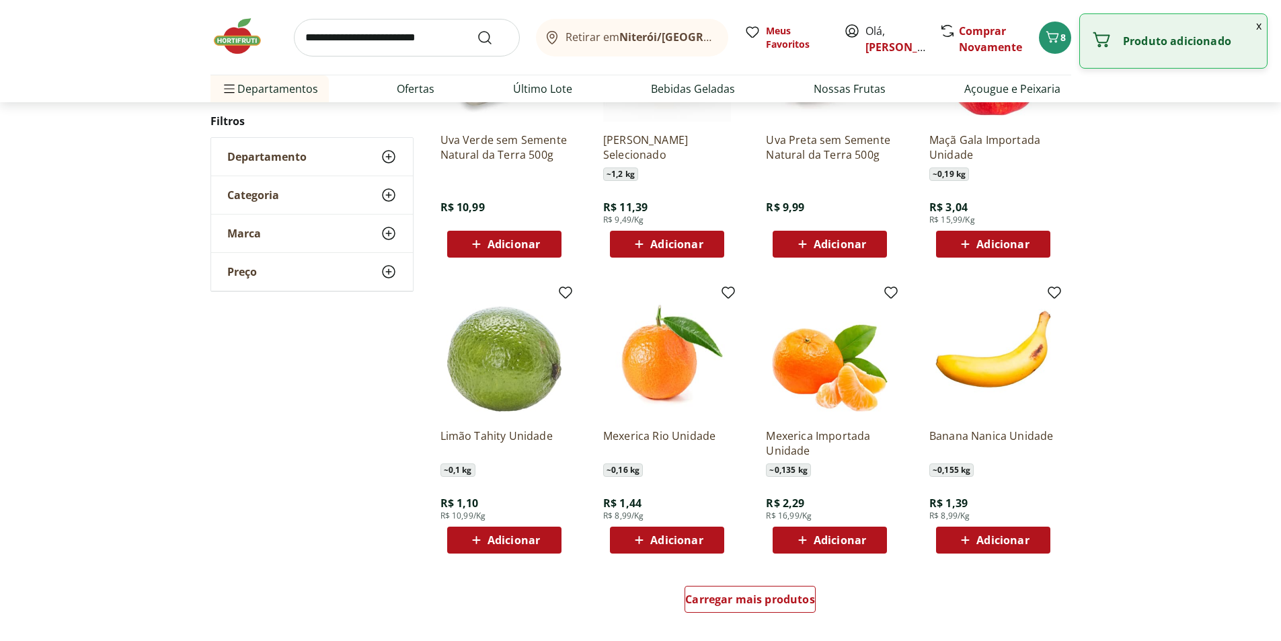
click at [540, 541] on div "Adicionar" at bounding box center [504, 540] width 93 height 24
click at [515, 543] on span "Adicionar" at bounding box center [514, 540] width 52 height 11
click at [513, 541] on span "Adicionar" at bounding box center [514, 540] width 52 height 11
click at [542, 541] on div "Adicionar" at bounding box center [504, 540] width 93 height 24
click at [543, 541] on icon at bounding box center [541, 539] width 17 height 16
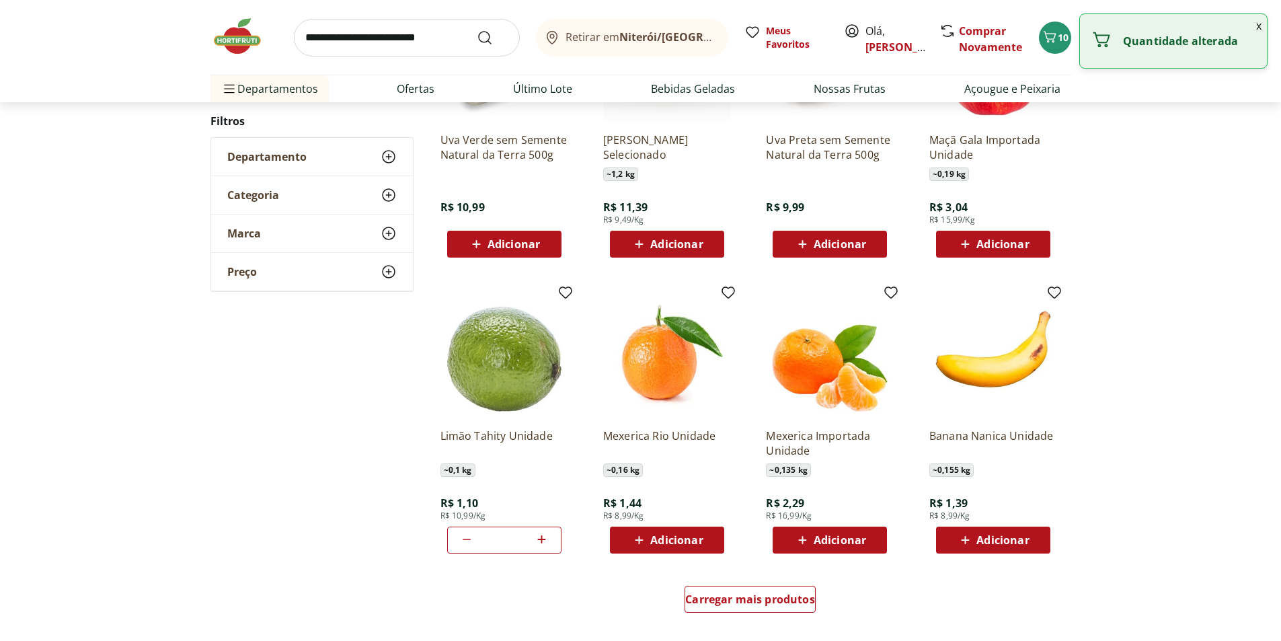
click at [543, 541] on icon at bounding box center [541, 539] width 17 height 16
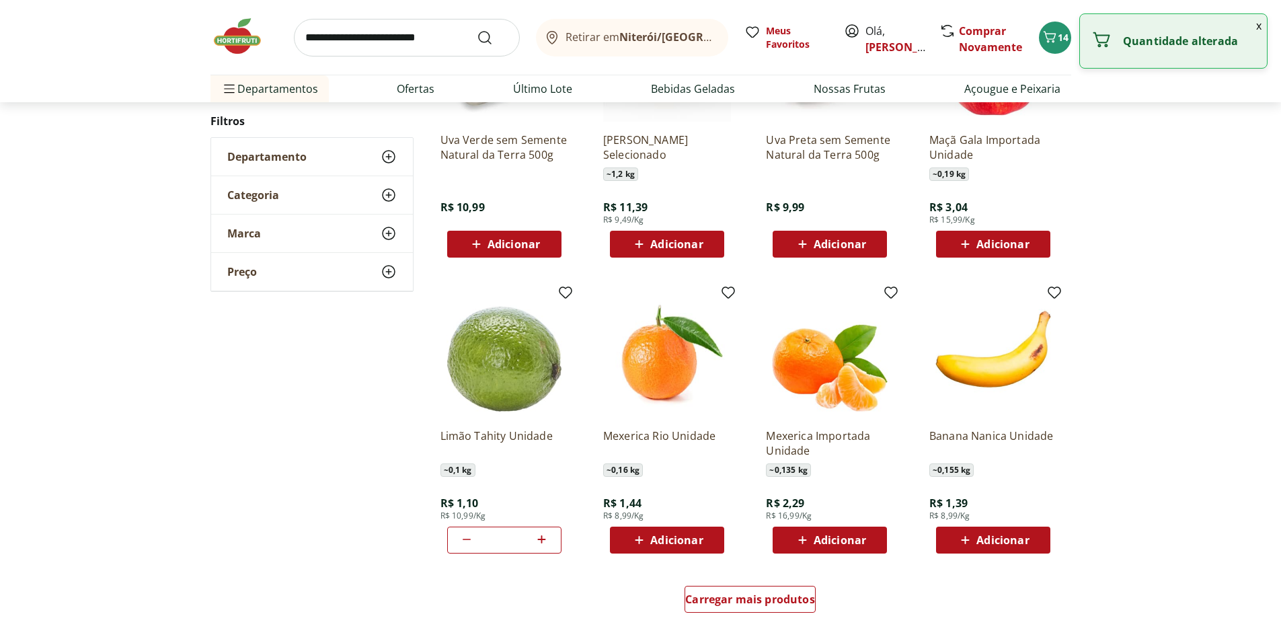
type input "*"
click at [498, 539] on span "Adicionar" at bounding box center [514, 540] width 52 height 11
click at [1260, 28] on button "x" at bounding box center [1259, 25] width 16 height 23
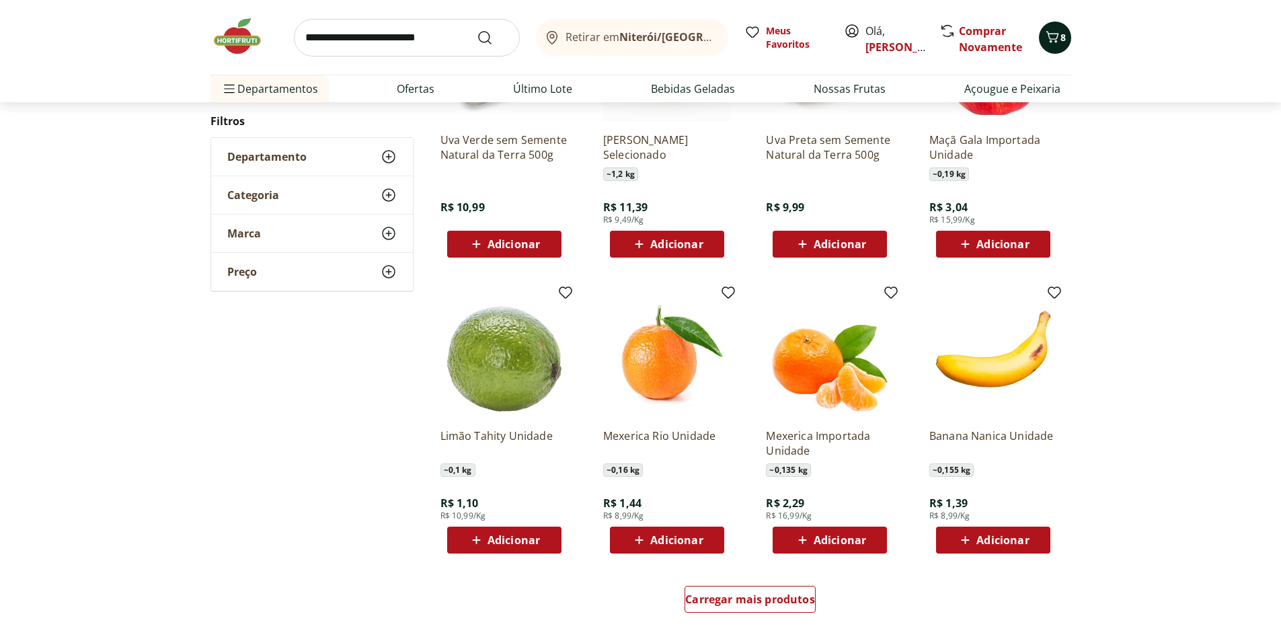
click at [1061, 37] on span "8" at bounding box center [1063, 37] width 5 height 13
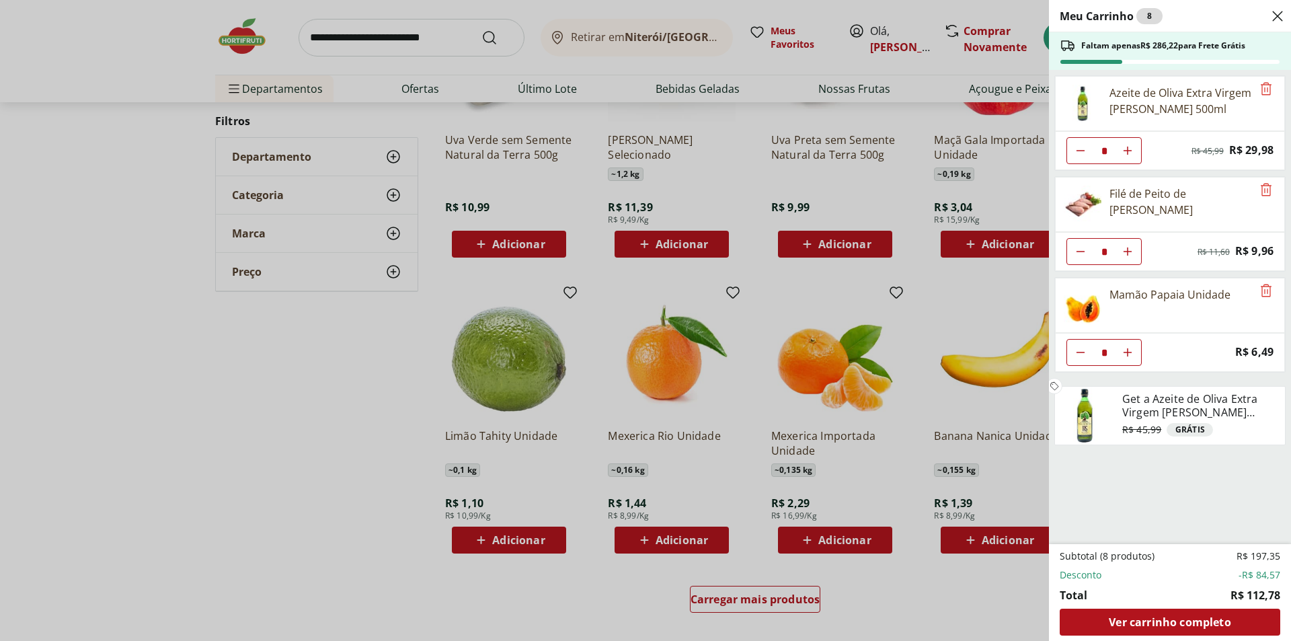
click at [318, 410] on div "Meu Carrinho 8 Faltam apenas R$ 286,22 para Frete Grátis Azeite de Oliva Extra …" at bounding box center [645, 320] width 1291 height 641
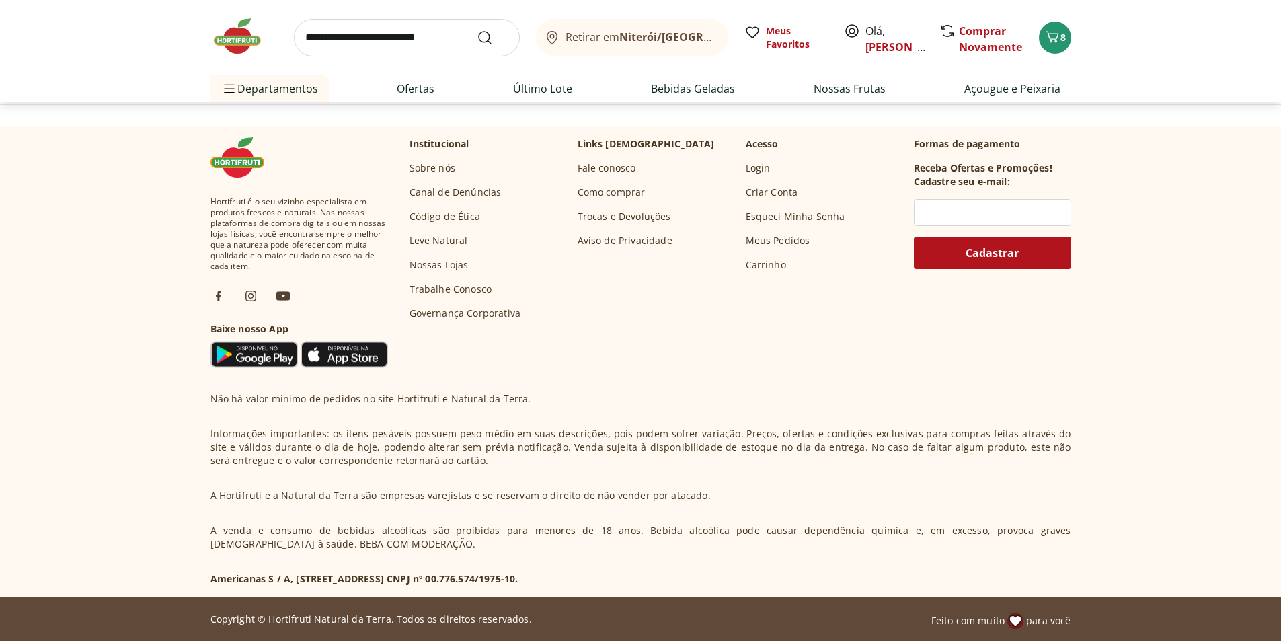
scroll to position [1094, 0]
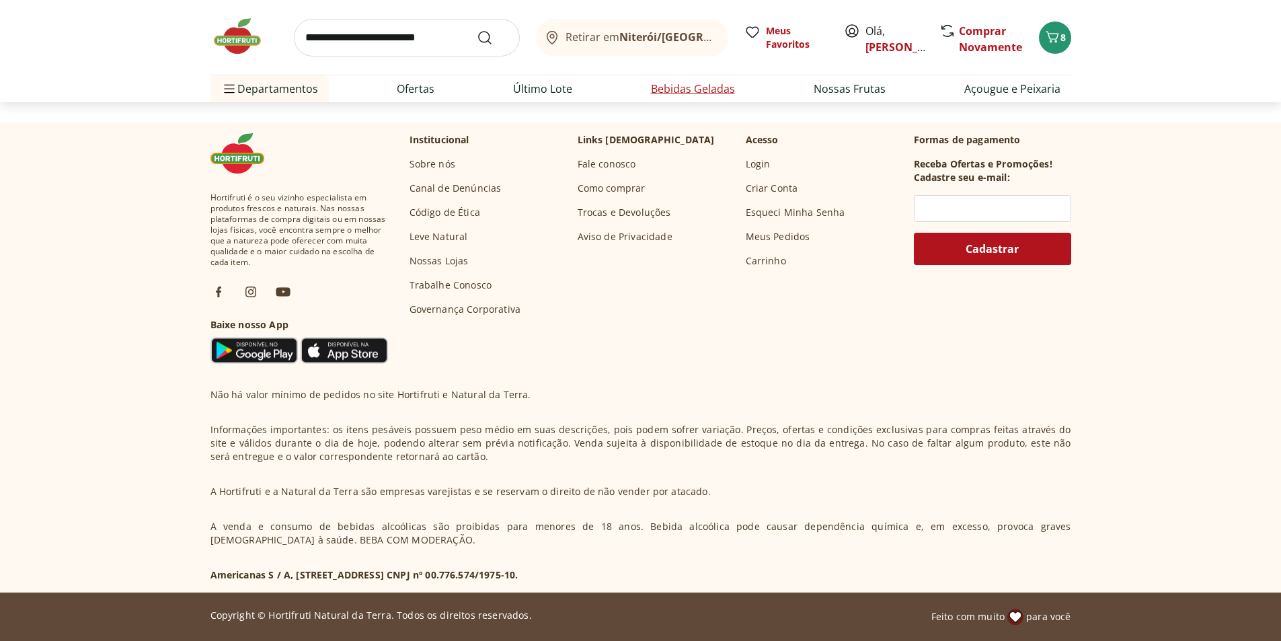
click at [690, 89] on link "Bebidas Geladas" at bounding box center [693, 89] width 84 height 16
select select "**********"
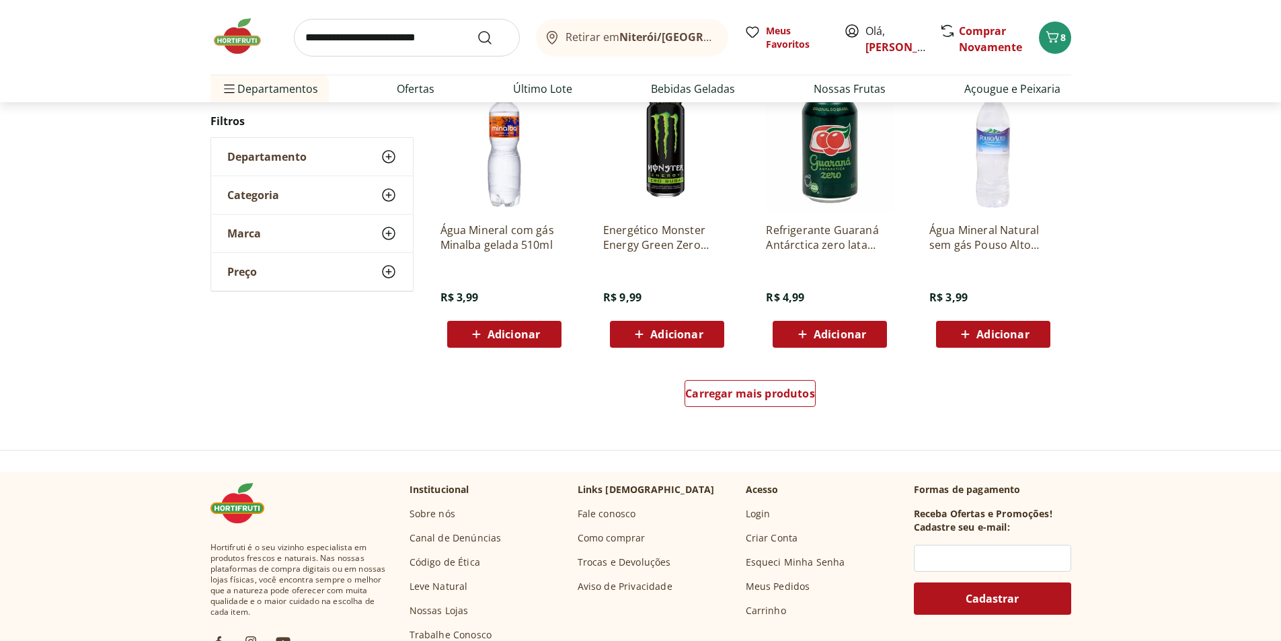
scroll to position [807, 0]
